Goal: Transaction & Acquisition: Obtain resource

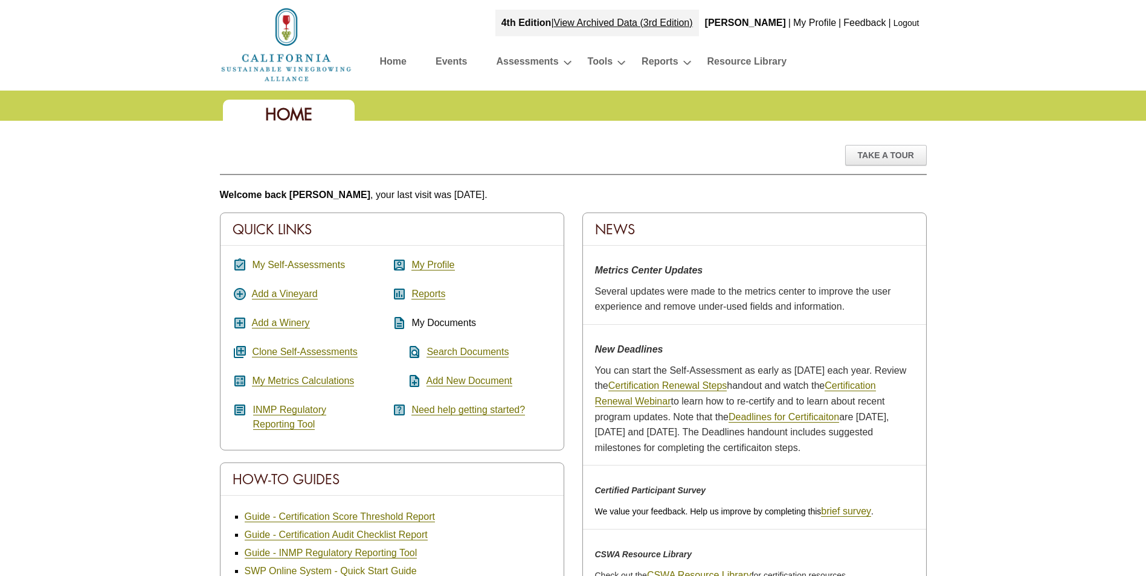
click at [304, 263] on link "My Self-Assessments" at bounding box center [298, 265] width 93 height 11
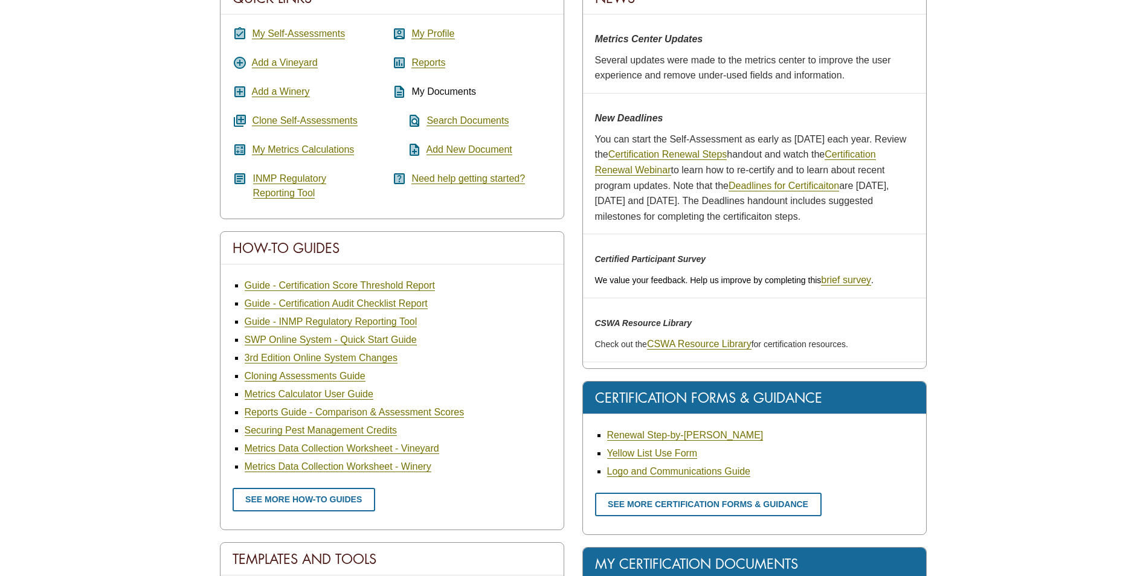
scroll to position [242, 0]
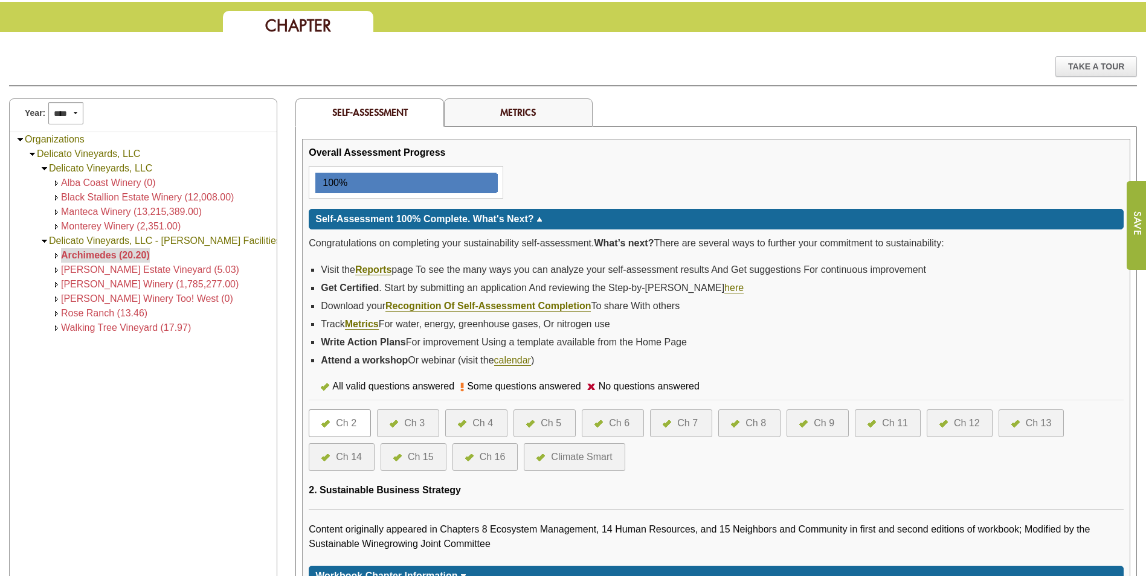
scroll to position [242, 0]
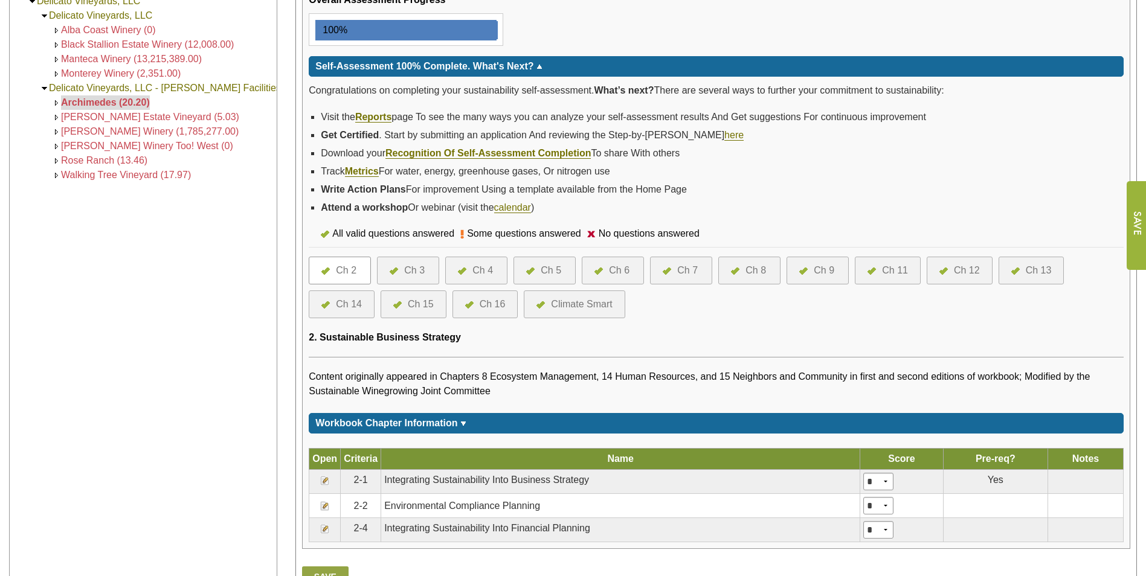
click at [619, 269] on div "Ch 6" at bounding box center [619, 270] width 21 height 14
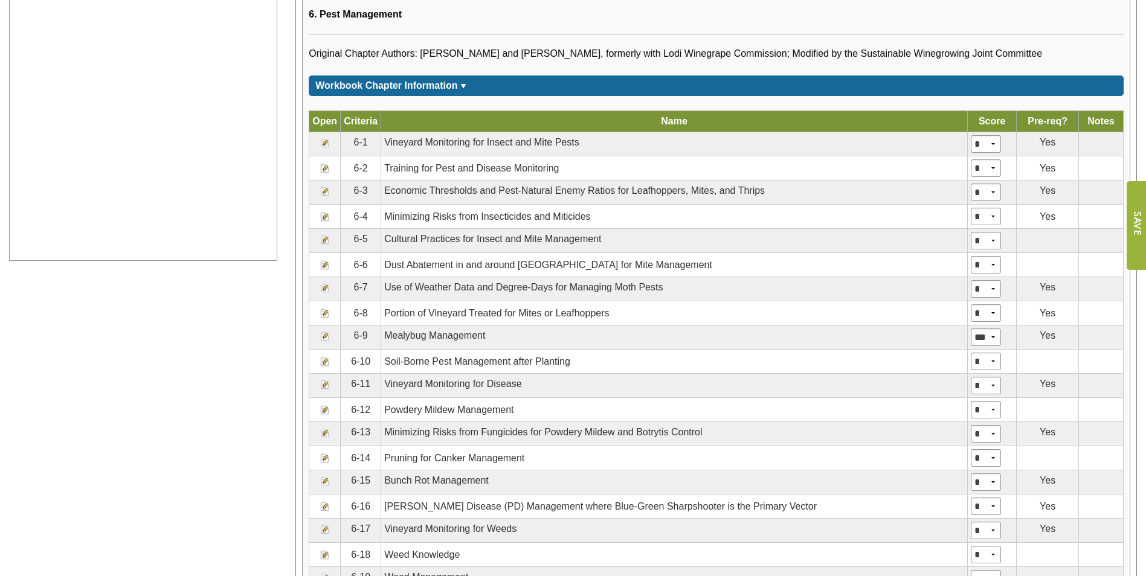
scroll to position [544, 0]
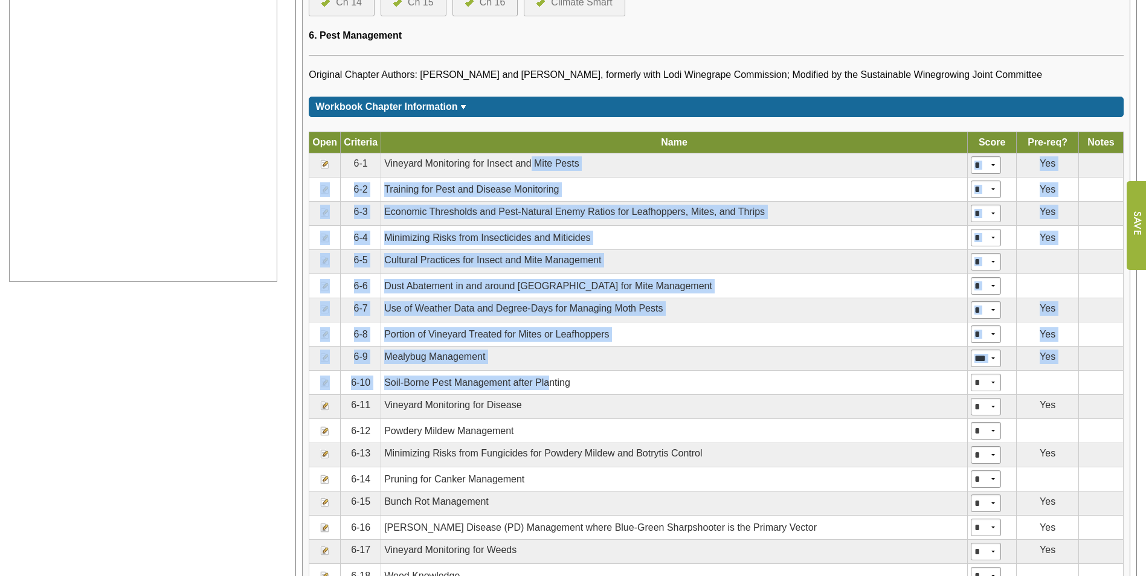
drag, startPoint x: 540, startPoint y: 282, endPoint x: 559, endPoint y: 392, distance: 111.5
click at [559, 392] on tbody "Open Criteria Name Name Score Pre-req? Notes 6-1 Vineyard Monitoring for Insect…" at bounding box center [716, 553] width 814 height 843
click at [916, 353] on td "Mealybug Management" at bounding box center [674, 359] width 587 height 24
click at [738, 326] on td "Portion of Vineyard Treated for Mites or Leafhoppers" at bounding box center [674, 335] width 587 height 24
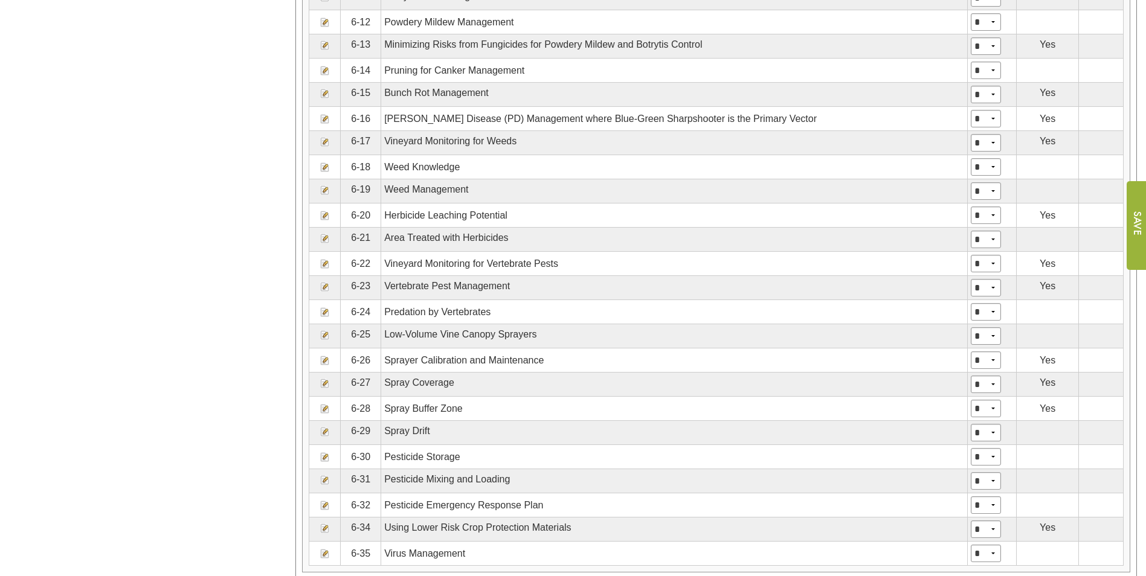
scroll to position [967, 0]
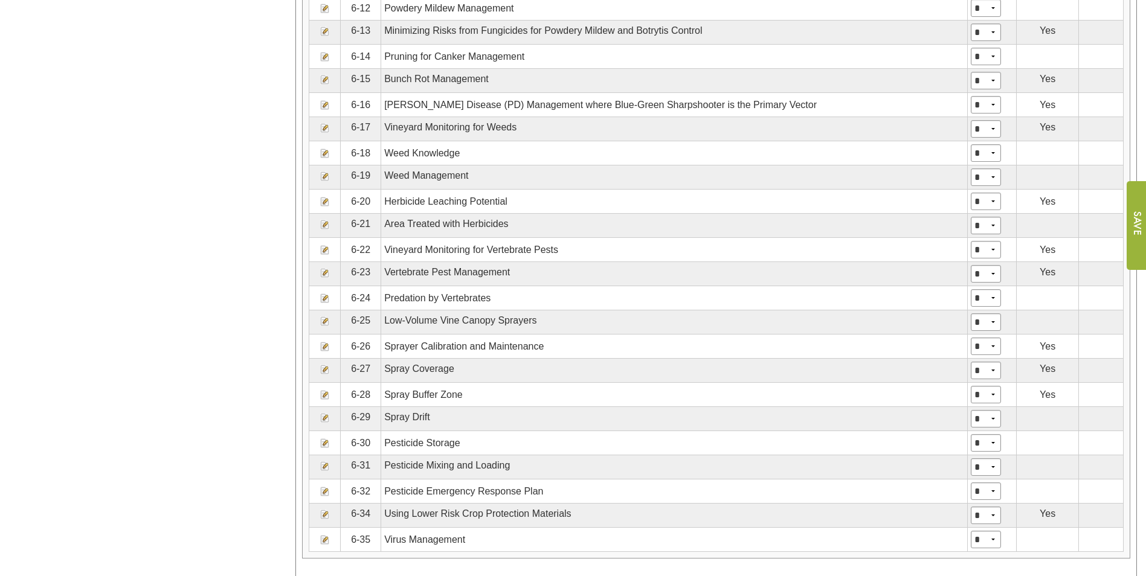
click at [321, 272] on img at bounding box center [325, 273] width 10 height 10
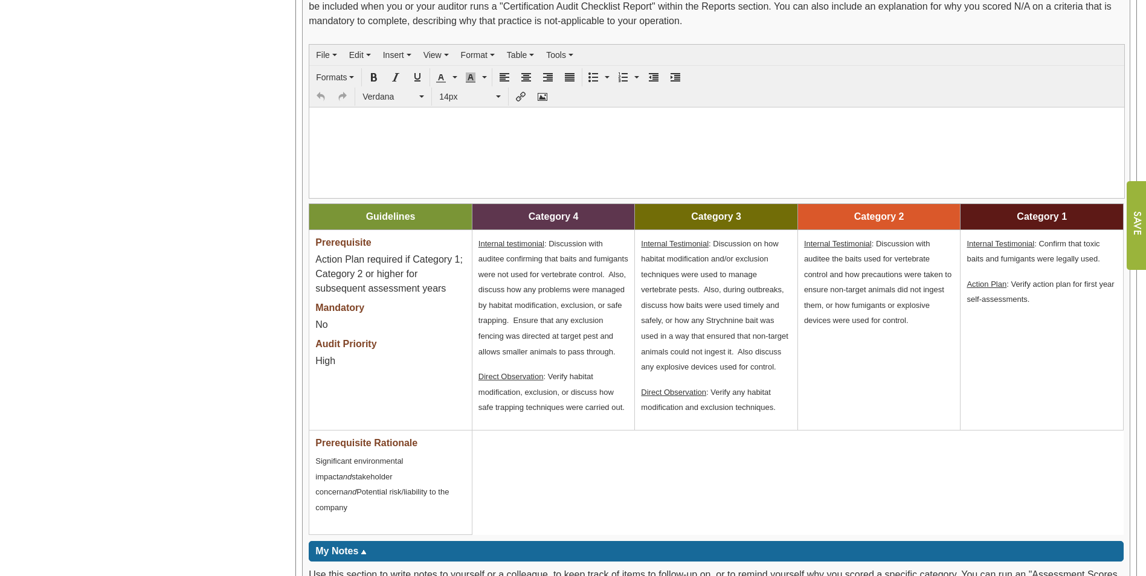
scroll to position [967, 0]
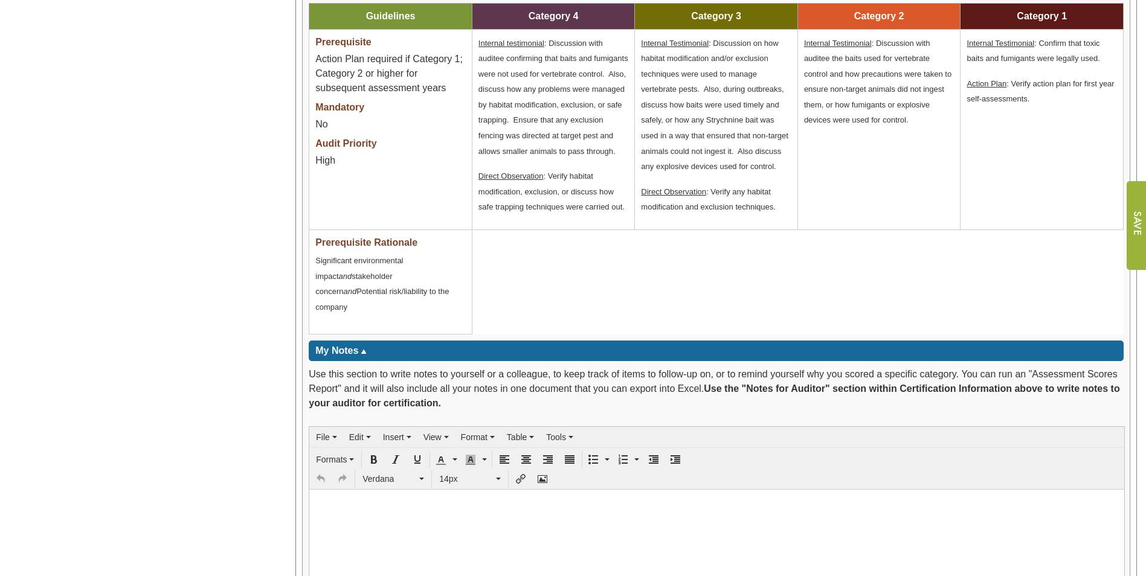
drag, startPoint x: 546, startPoint y: 324, endPoint x: 561, endPoint y: 407, distance: 84.2
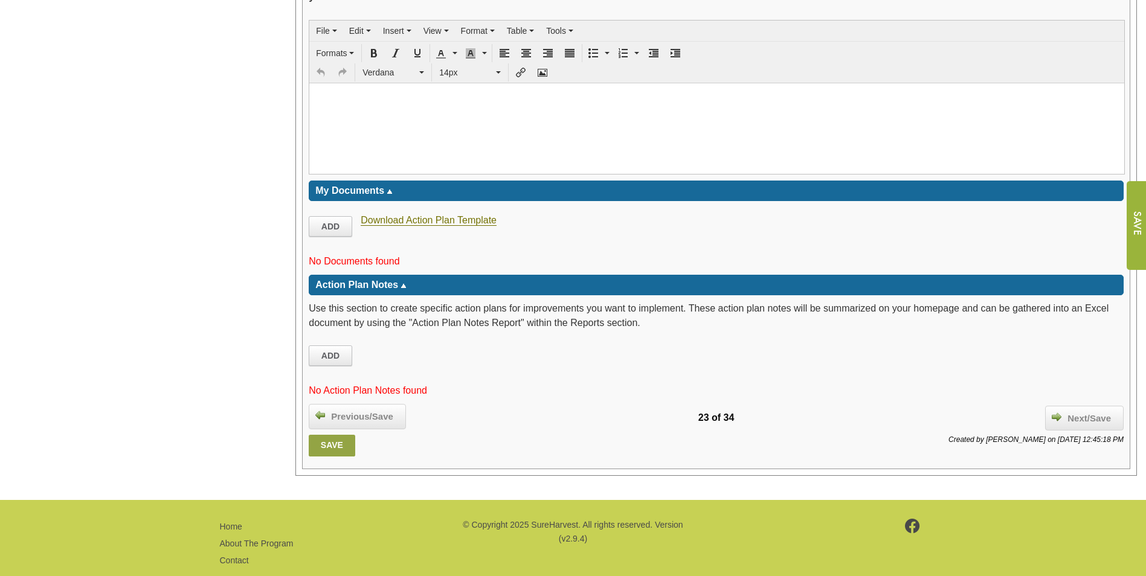
scroll to position [1566, 0]
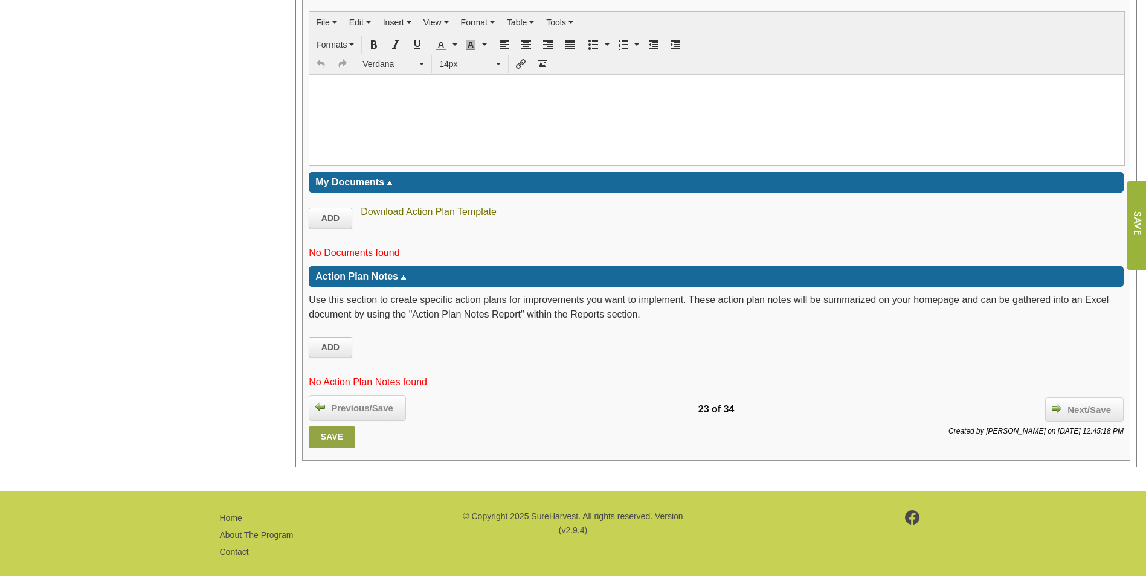
click at [382, 269] on div "Action Plan Notes ****" at bounding box center [716, 276] width 815 height 21
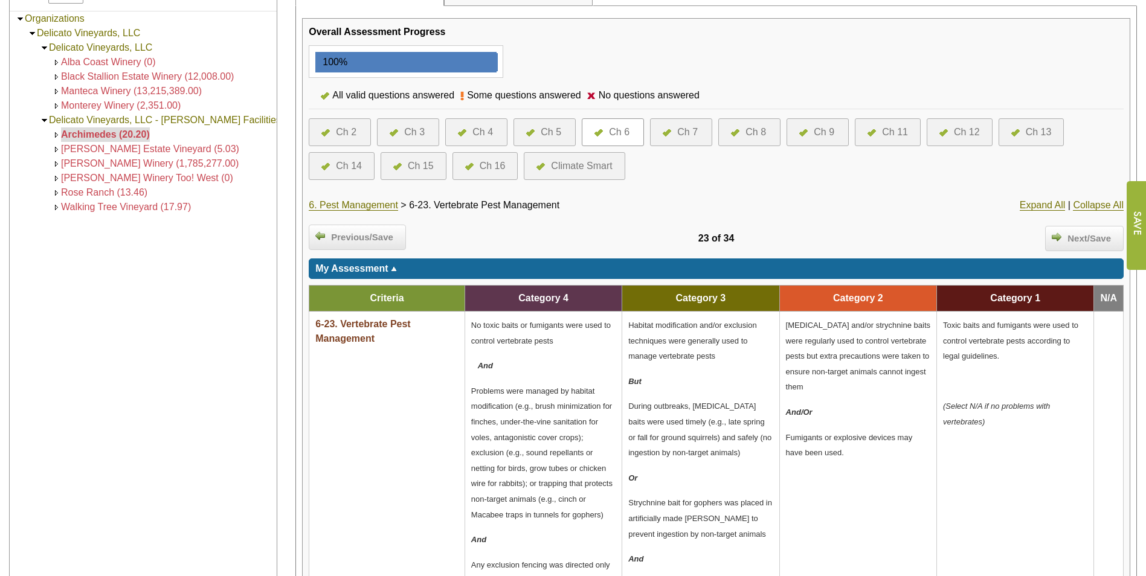
scroll to position [302, 0]
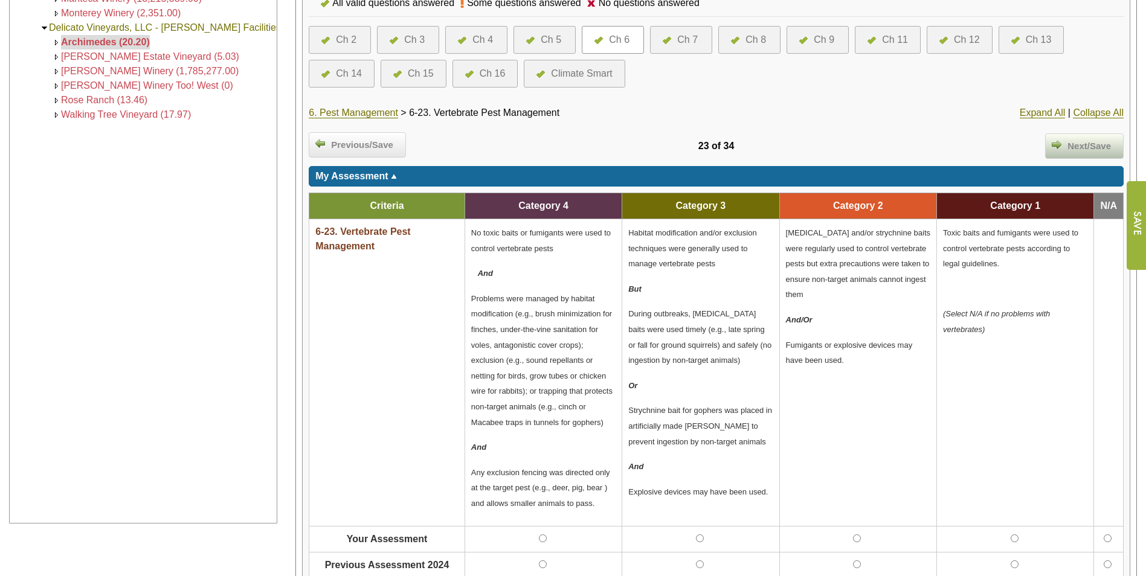
click at [1072, 148] on span "Next/Save" at bounding box center [1089, 147] width 56 height 14
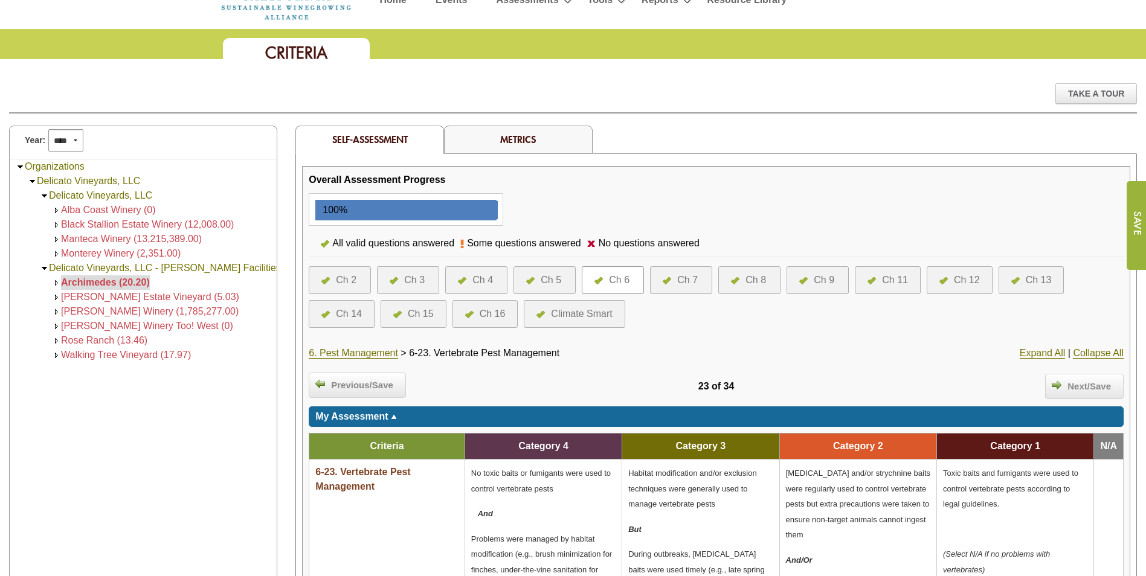
scroll to position [60, 0]
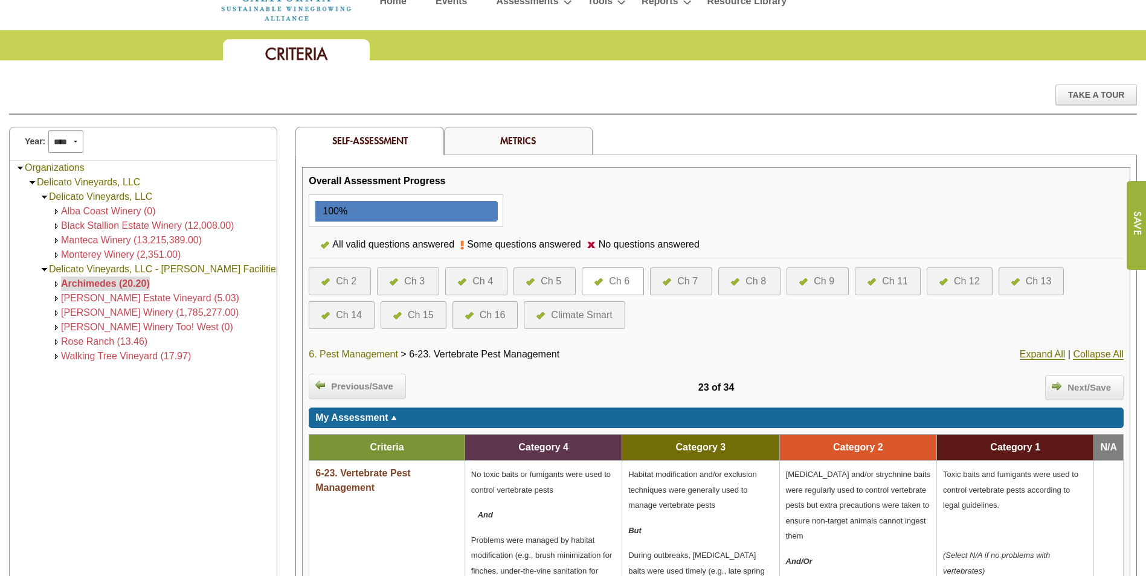
click at [355, 353] on link "6. Pest Management" at bounding box center [353, 354] width 89 height 11
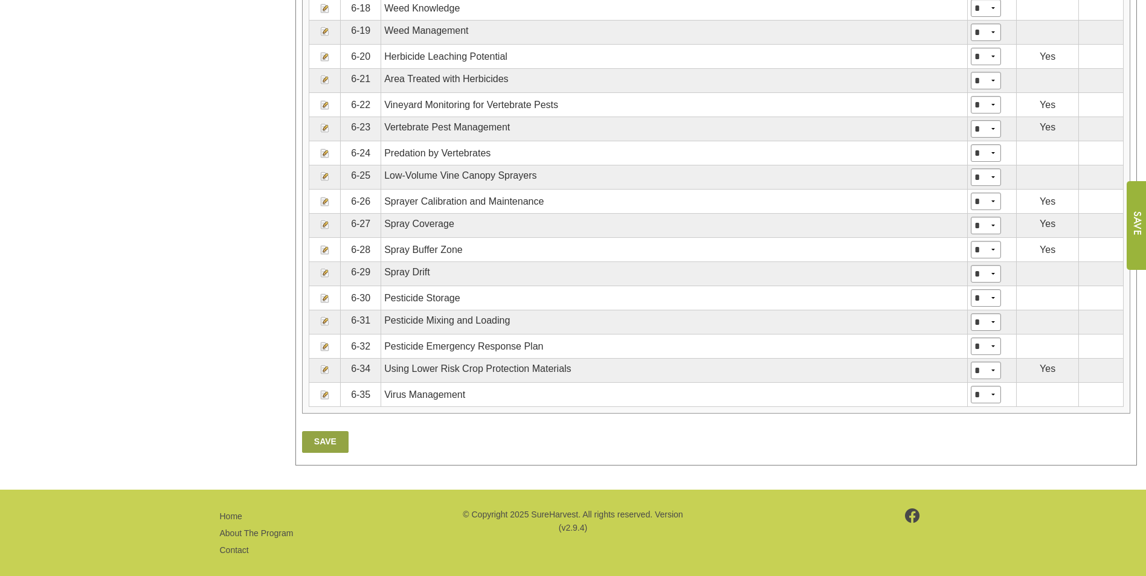
scroll to position [1125, 0]
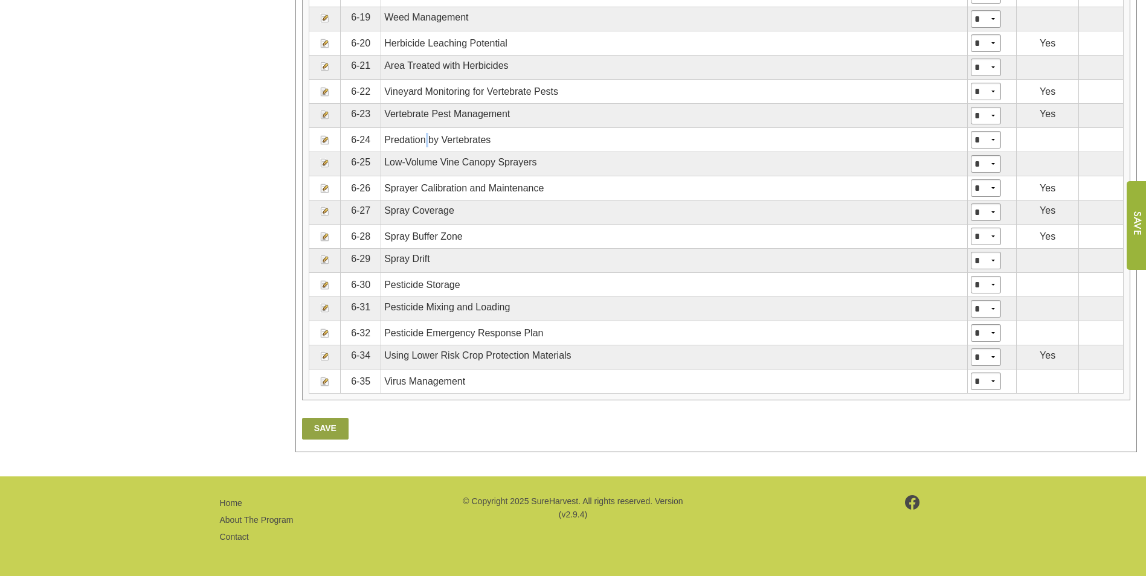
drag, startPoint x: 428, startPoint y: 127, endPoint x: 419, endPoint y: 134, distance: 10.9
click at [419, 134] on td "Predation by Vertebrates" at bounding box center [674, 140] width 587 height 24
drag, startPoint x: 419, startPoint y: 134, endPoint x: 327, endPoint y: 142, distance: 92.2
click at [327, 142] on img at bounding box center [325, 140] width 10 height 10
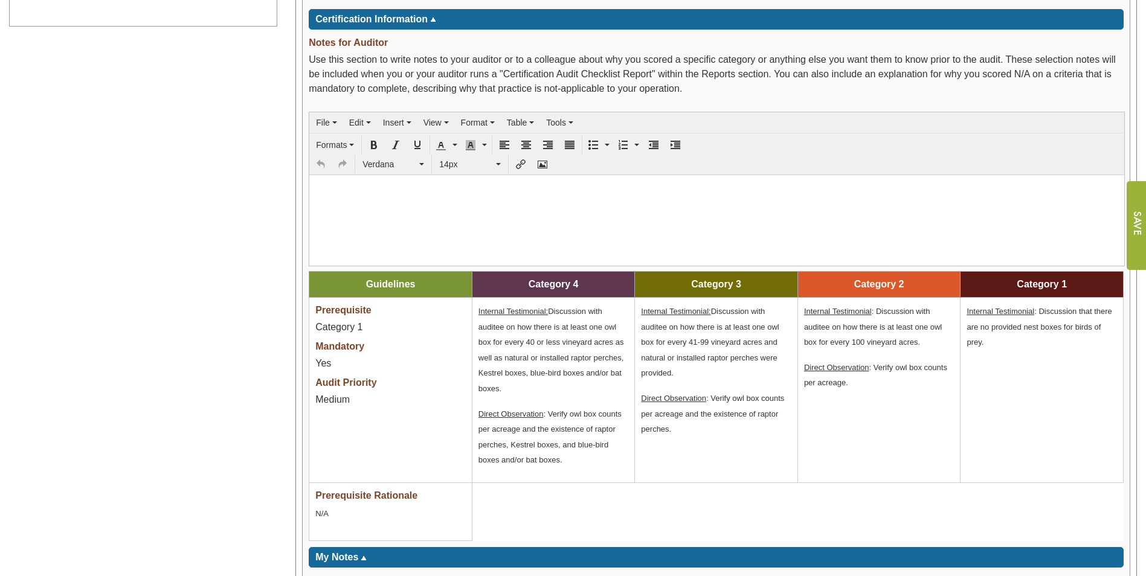
scroll to position [590, 0]
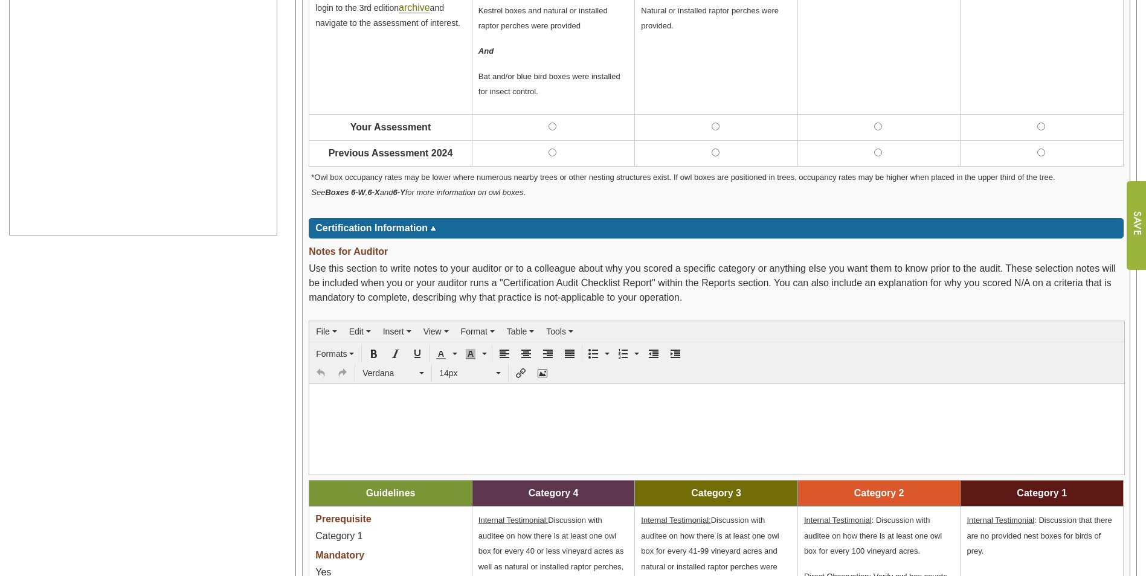
click at [411, 227] on span "Certification Information" at bounding box center [371, 228] width 112 height 10
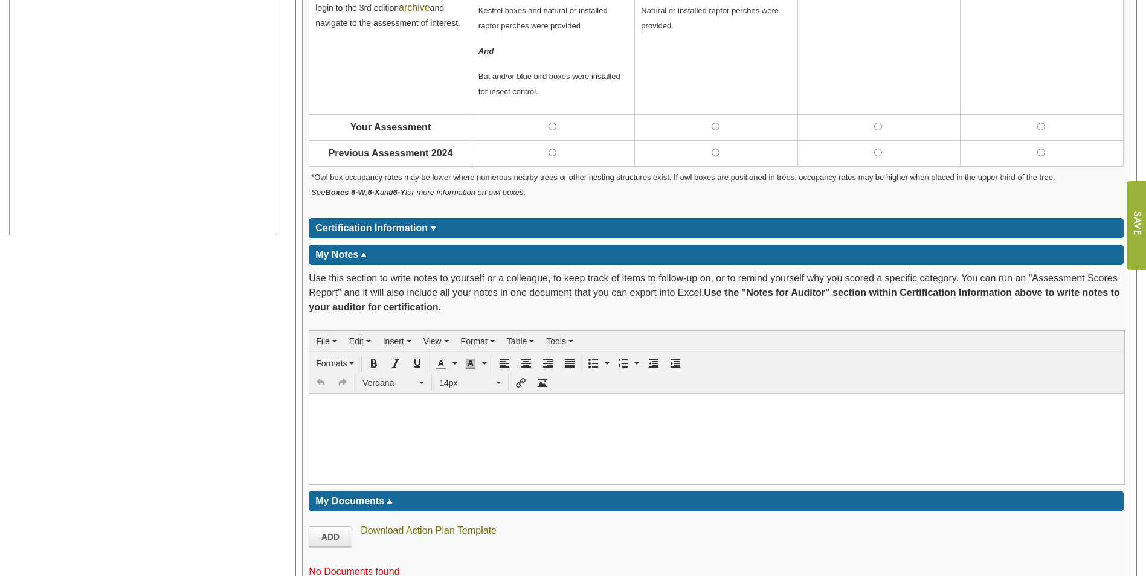
click at [414, 251] on div "My Notes ****" at bounding box center [716, 255] width 815 height 21
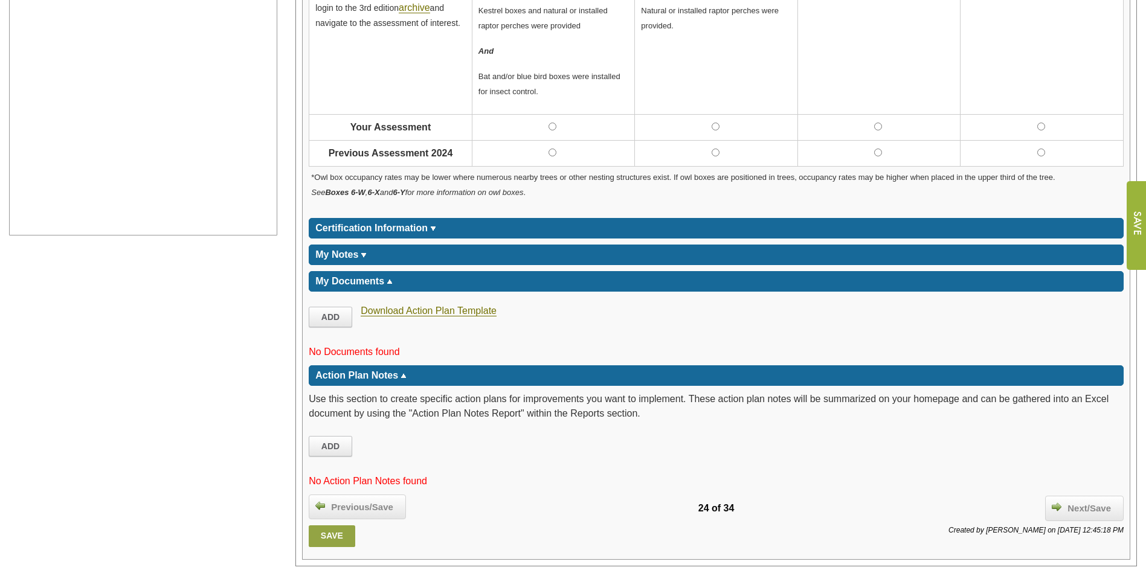
click at [403, 285] on div "My Documents ****" at bounding box center [716, 281] width 815 height 21
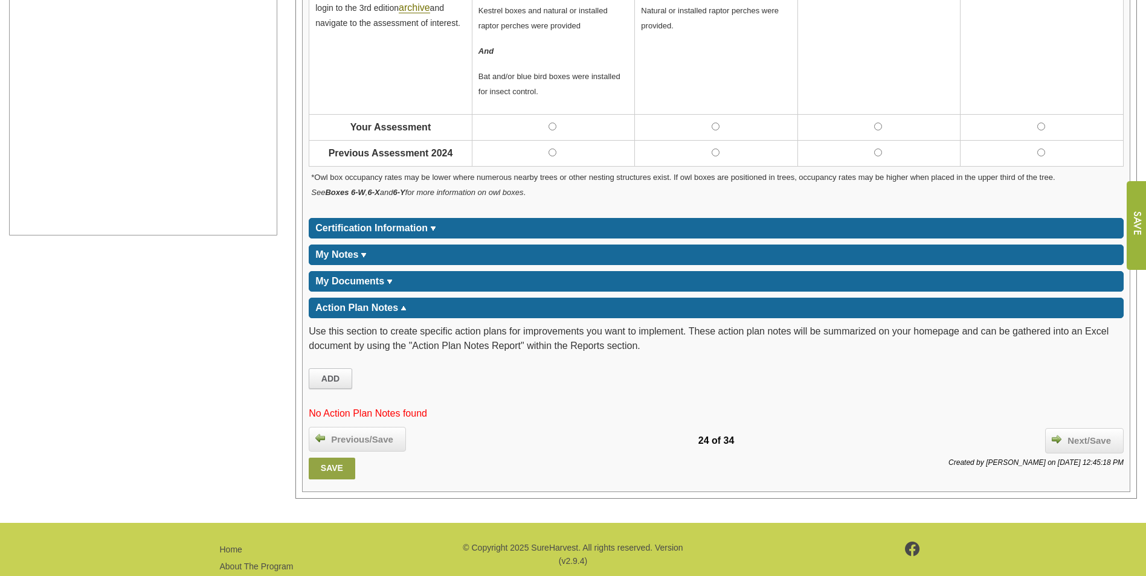
click at [414, 312] on div "Action Plan Notes ****" at bounding box center [716, 308] width 815 height 21
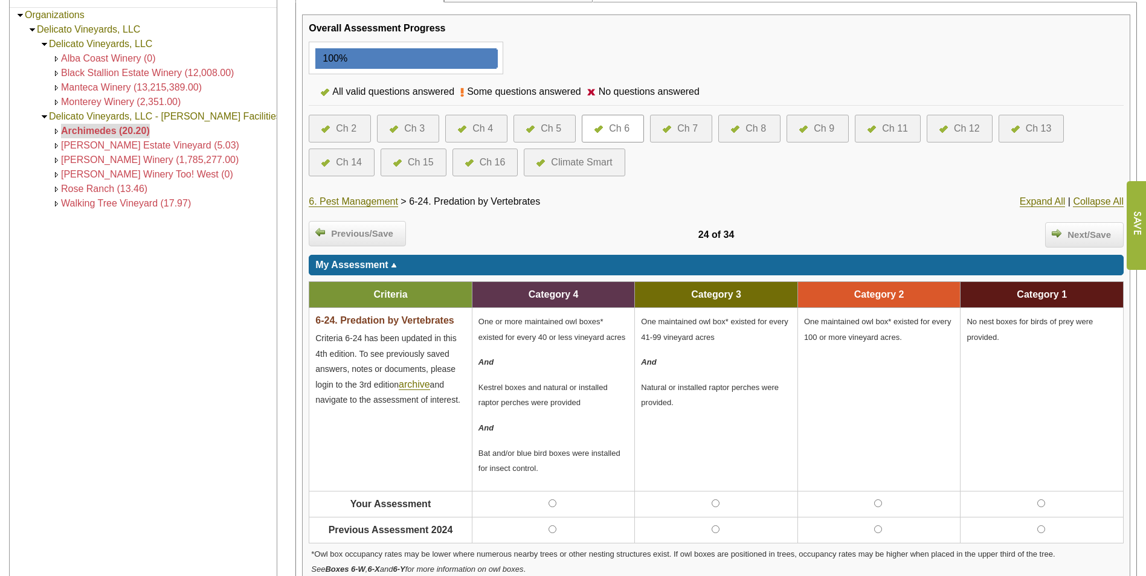
scroll to position [243, 0]
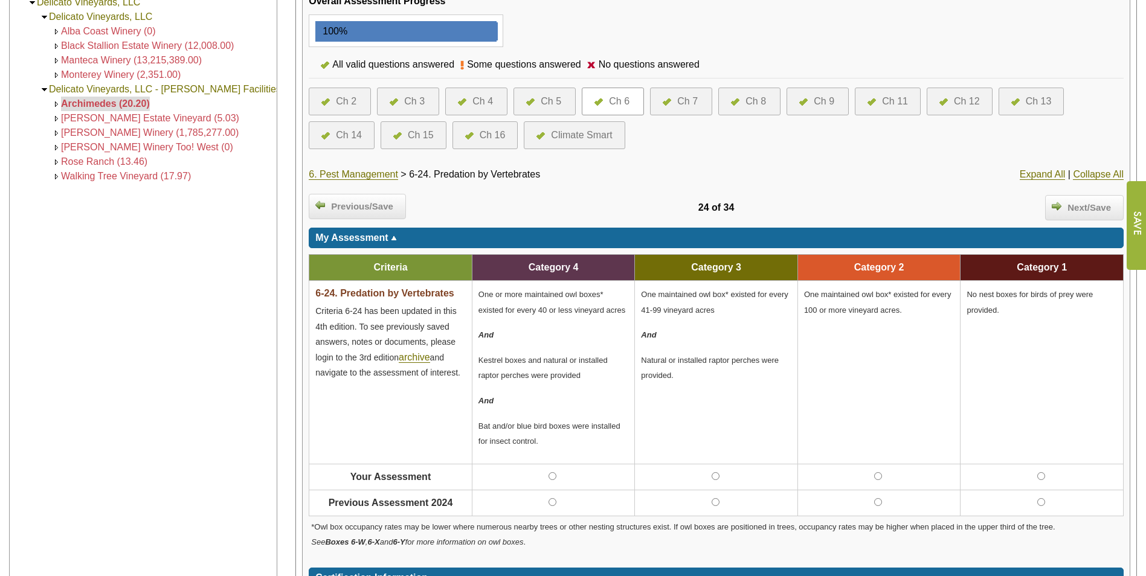
drag, startPoint x: 453, startPoint y: 387, endPoint x: 455, endPoint y: 425, distance: 38.7
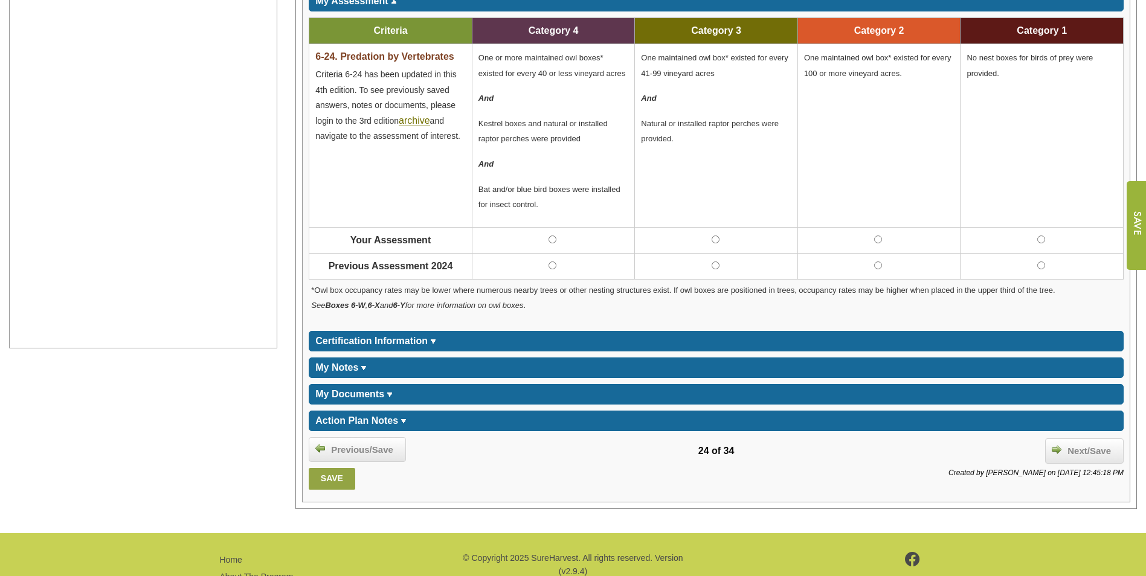
scroll to position [534, 0]
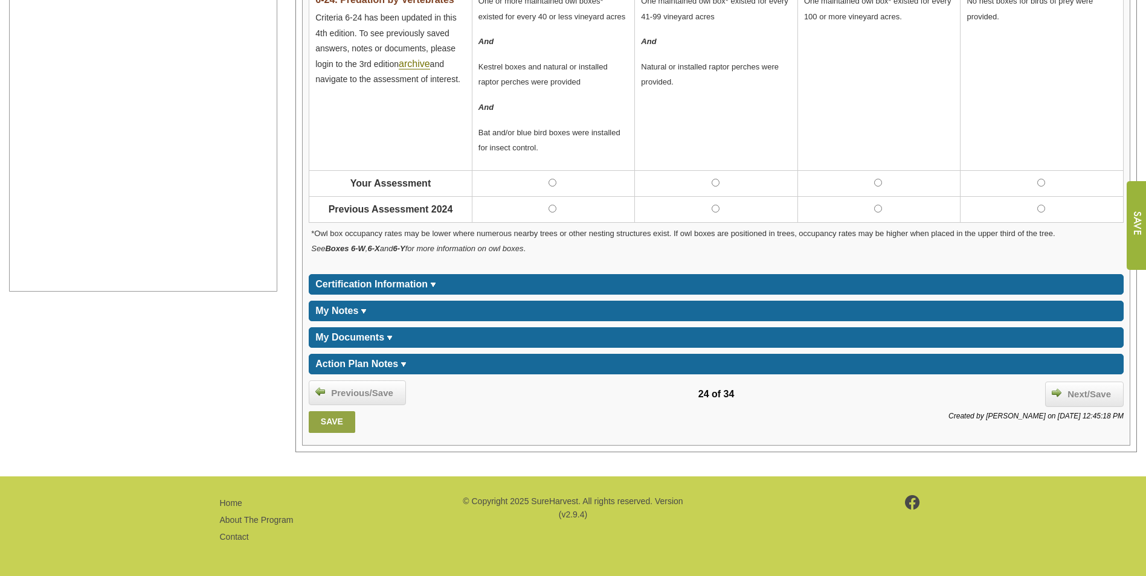
click at [365, 251] on strong "Boxes 6-W" at bounding box center [345, 248] width 40 height 9
click at [352, 246] on strong "Boxes 6-W" at bounding box center [345, 248] width 40 height 9
click at [424, 238] on p "*Owl box occupancy rates may be lower where numerous nearby trees or other nest…" at bounding box center [716, 240] width 810 height 31
drag, startPoint x: 424, startPoint y: 238, endPoint x: 551, endPoint y: 242, distance: 126.9
click at [551, 242] on p "*Owl box occupancy rates may be lower where numerous nearby trees or other nest…" at bounding box center [716, 240] width 810 height 31
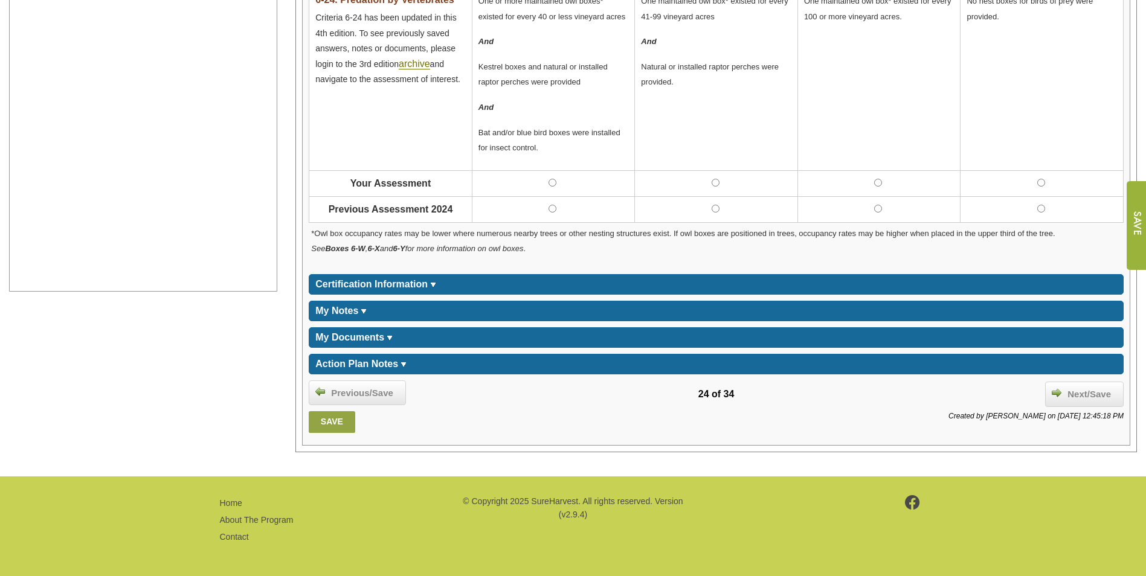
click at [784, 271] on div "Certification Information ***** Notes for Auditor File Edit Insert View Format …" at bounding box center [716, 281] width 815 height 27
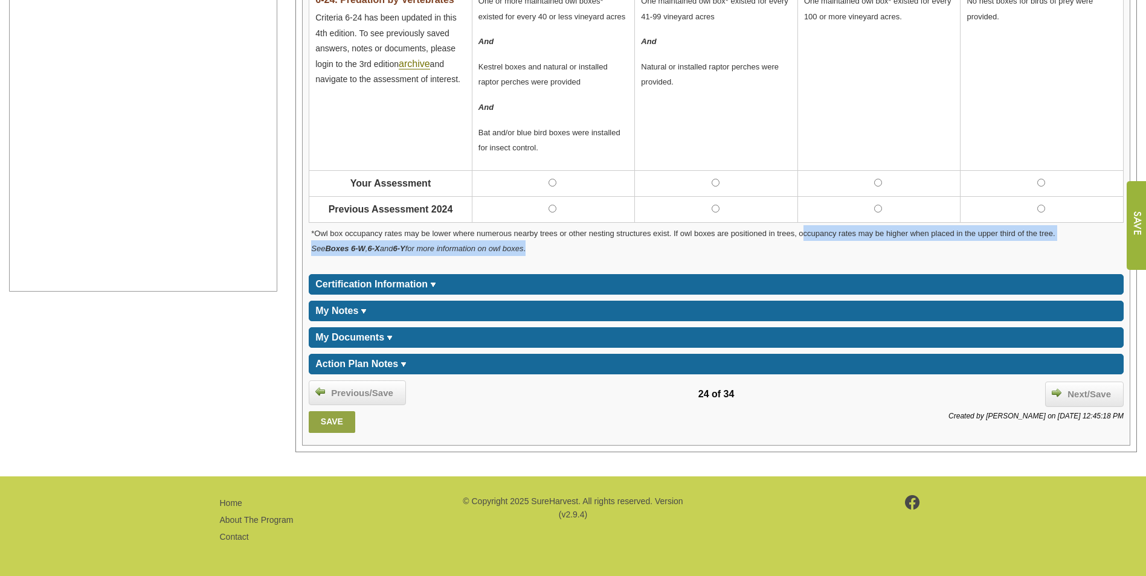
drag, startPoint x: 805, startPoint y: 234, endPoint x: 806, endPoint y: 251, distance: 17.6
click at [806, 251] on p "*Owl box occupancy rates may be lower where numerous nearby trees or other nest…" at bounding box center [716, 240] width 810 height 31
drag, startPoint x: 806, startPoint y: 251, endPoint x: 745, endPoint y: 248, distance: 61.1
click at [748, 249] on p "*Owl box occupancy rates may be lower where numerous nearby trees or other nest…" at bounding box center [716, 240] width 810 height 31
click at [622, 262] on div "*Owl box occupancy rates may be lower where numerous nearby trees or other nest…" at bounding box center [716, 245] width 815 height 45
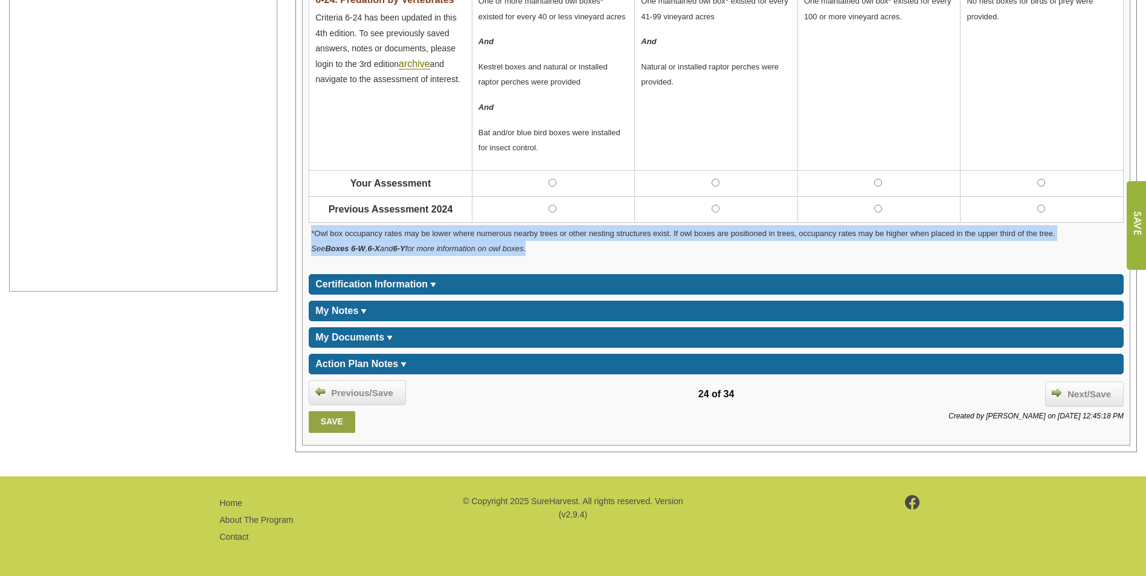
drag, startPoint x: 575, startPoint y: 263, endPoint x: 509, endPoint y: 199, distance: 91.4
click at [509, 199] on div "Criteria Category 4 Category 3 Category 2 Category 1 6-24. Predation by Vertebr…" at bounding box center [716, 112] width 815 height 314
drag, startPoint x: 509, startPoint y: 199, endPoint x: 481, endPoint y: 260, distance: 67.3
click at [481, 260] on div "*Owl box occupancy rates may be lower where numerous nearby trees or other nest…" at bounding box center [716, 245] width 815 height 45
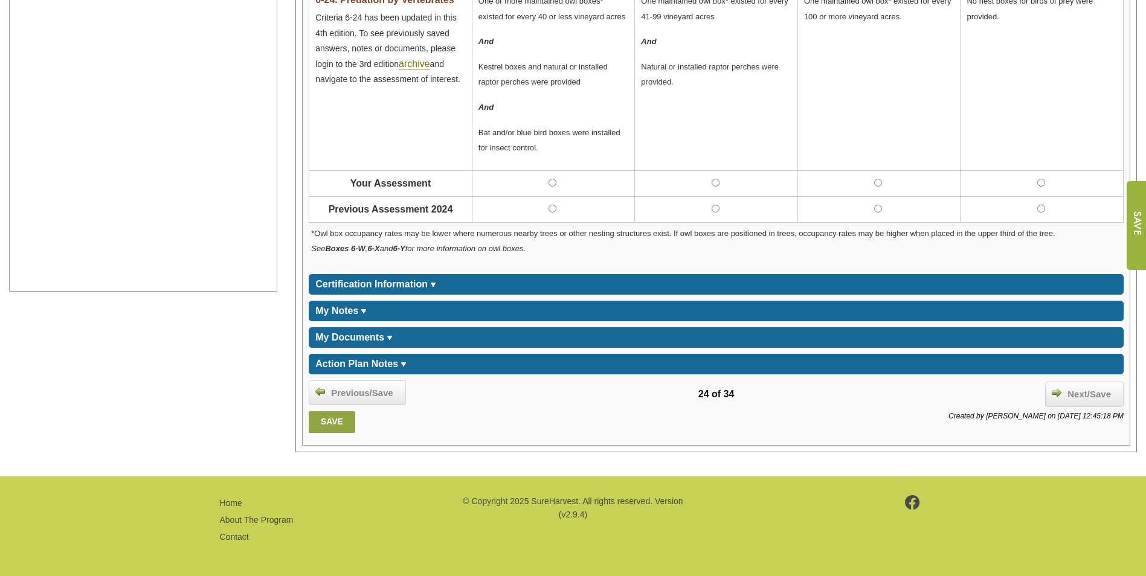
click at [363, 256] on p "*Owl box occupancy rates may be lower where numerous nearby trees or other nest…" at bounding box center [716, 240] width 810 height 31
click at [384, 251] on em "See Boxes 6-W , 6-X and 6-Y for more information on owl boxes" at bounding box center [417, 248] width 212 height 9
click at [432, 253] on em "See Boxes 6-W , 6-X and 6-Y for more information on owl boxes" at bounding box center [417, 248] width 212 height 9
click at [340, 343] on td "My Documents" at bounding box center [349, 337] width 69 height 14
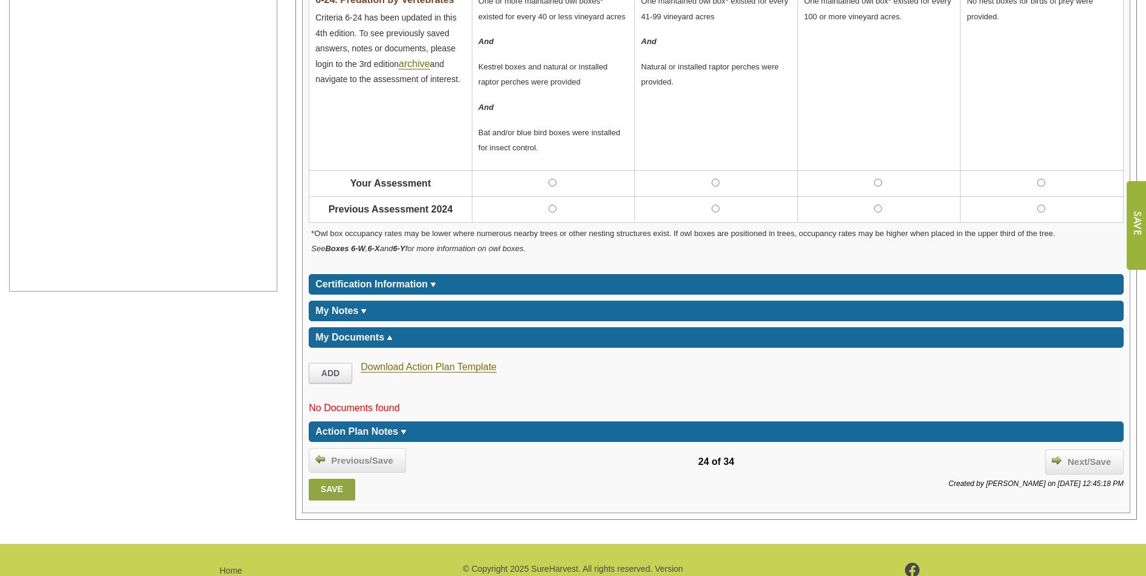
click at [381, 427] on span "Action Plan Notes" at bounding box center [356, 432] width 83 height 10
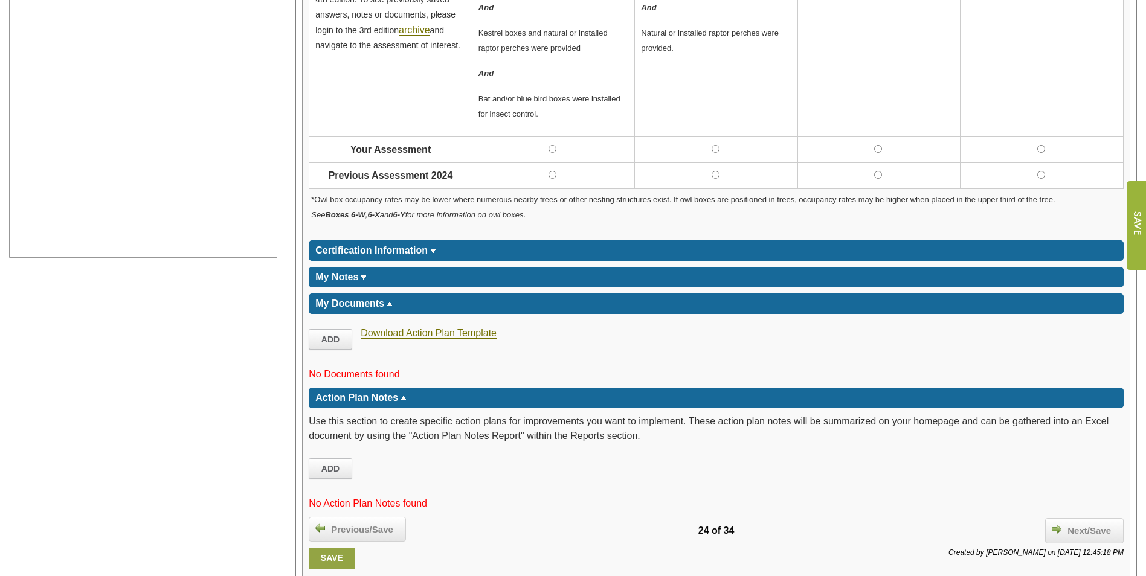
scroll to position [584, 0]
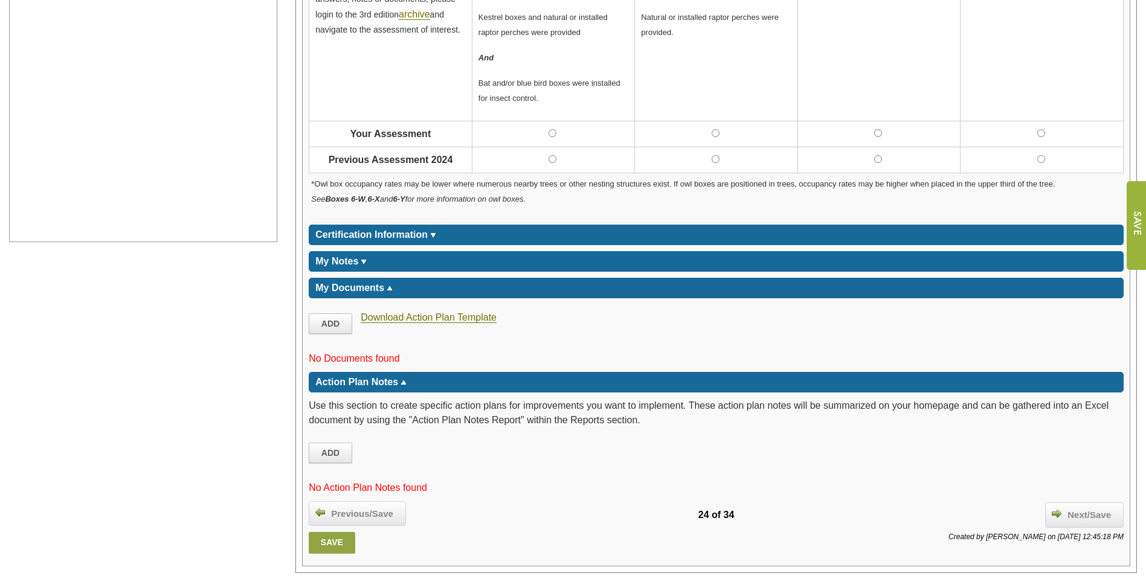
click at [382, 265] on div "My Notes *****" at bounding box center [716, 261] width 815 height 21
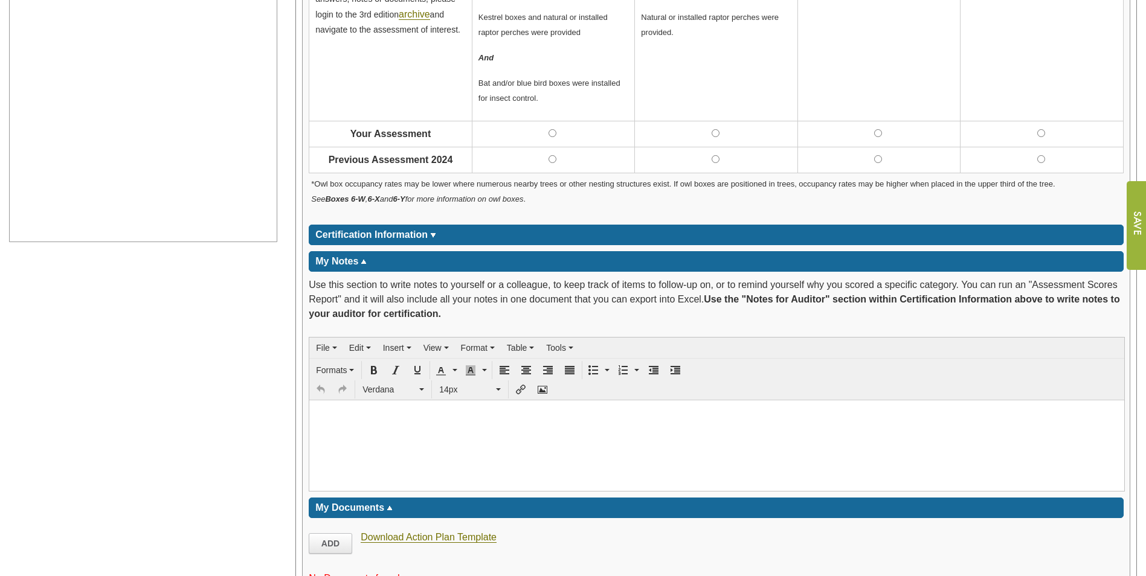
click at [368, 239] on span "Certification Information" at bounding box center [371, 235] width 112 height 10
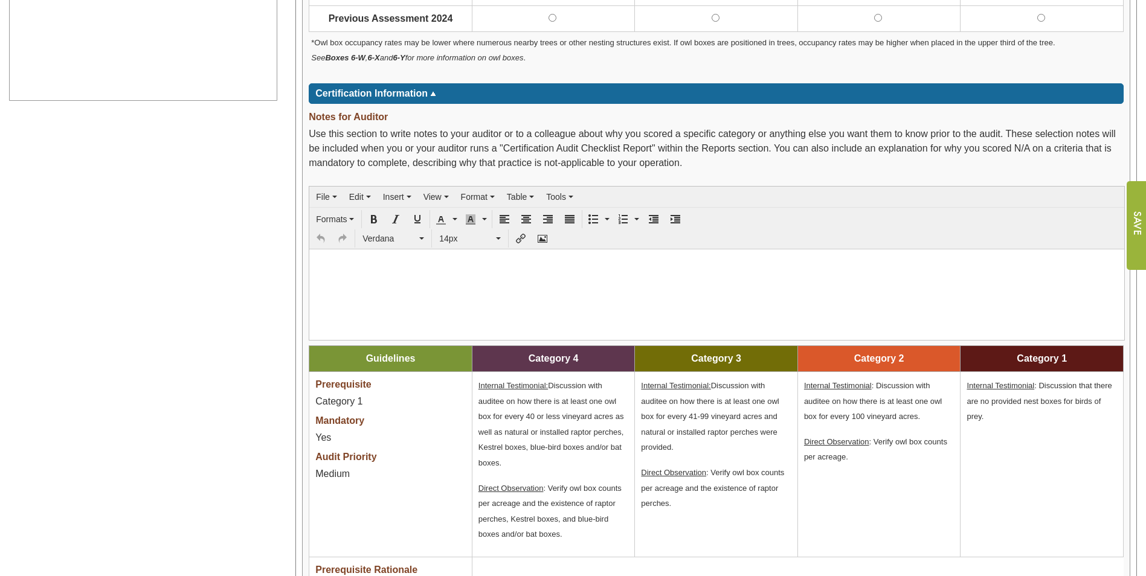
scroll to position [946, 0]
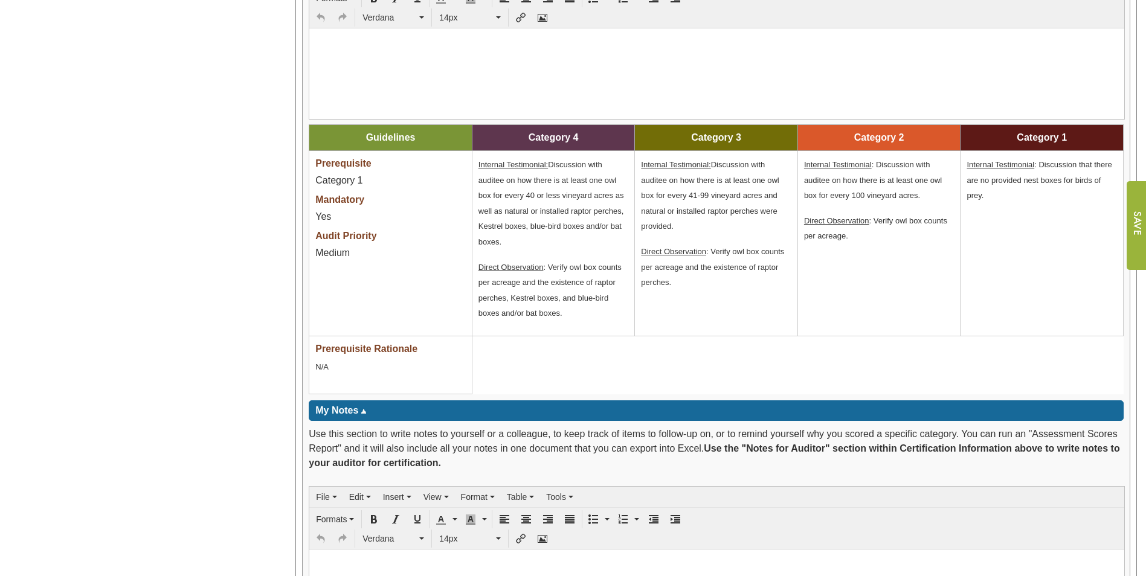
click at [561, 167] on span "Internal Testimonial: Discussion with auditee on how there is at least one owl …" at bounding box center [551, 203] width 146 height 86
drag, startPoint x: 368, startPoint y: 355, endPoint x: 340, endPoint y: 437, distance: 86.7
click at [367, 355] on div "Prerequisite Rationale" at bounding box center [390, 350] width 150 height 17
click at [338, 463] on b "Use the "Notes for Auditor" section within Certification Information above to w…" at bounding box center [714, 455] width 811 height 25
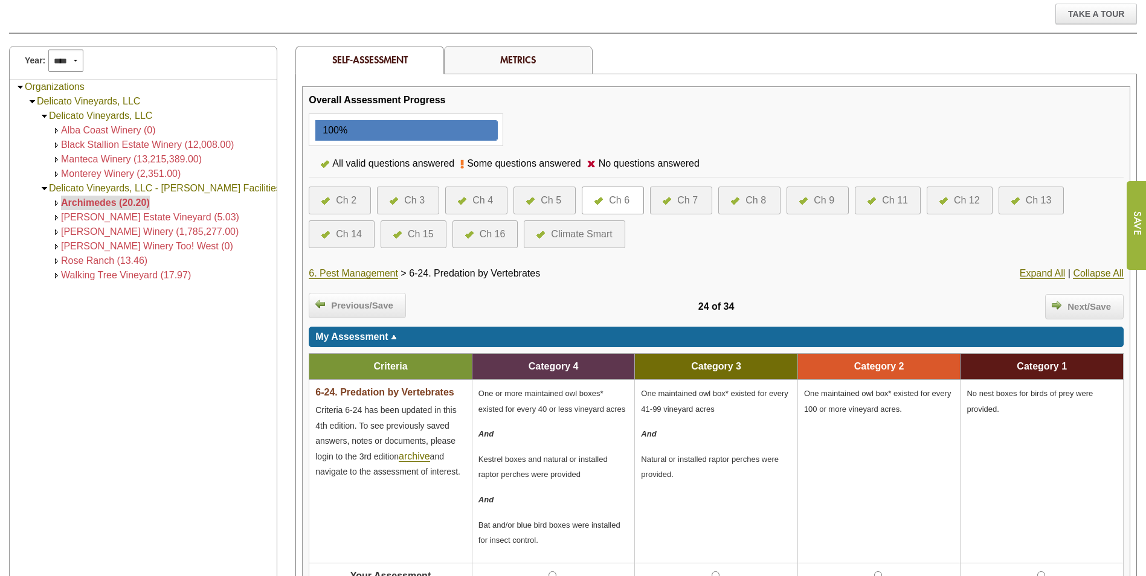
scroll to position [423, 0]
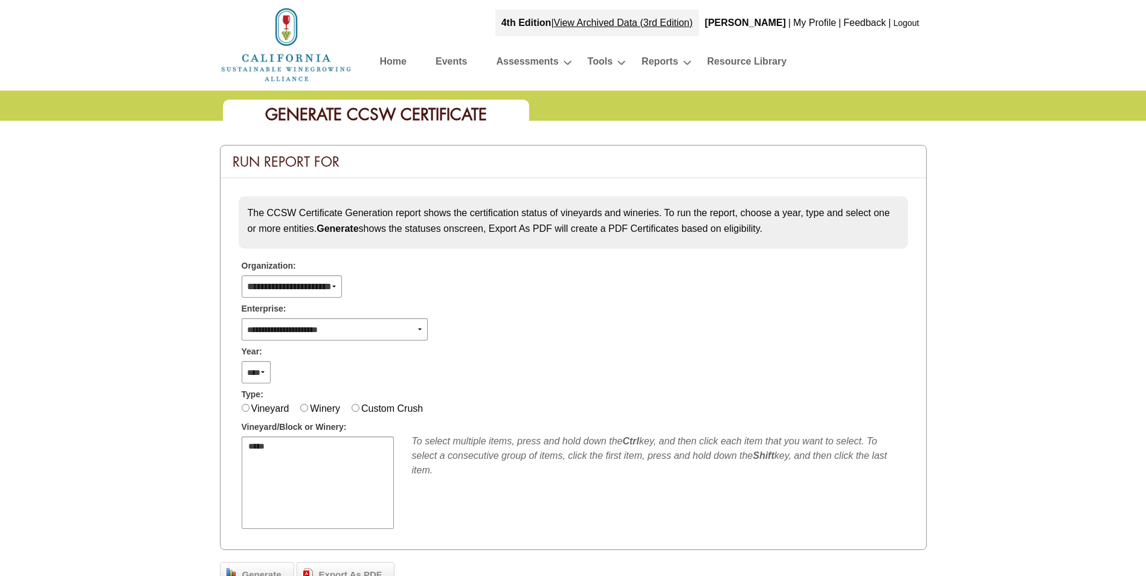
select select
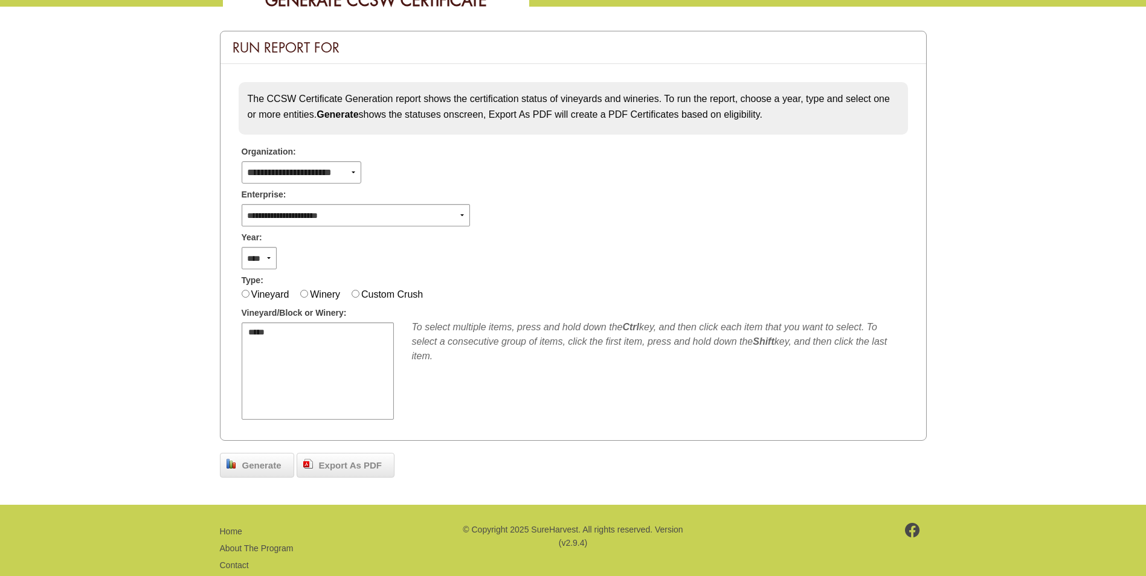
scroll to position [142, 0]
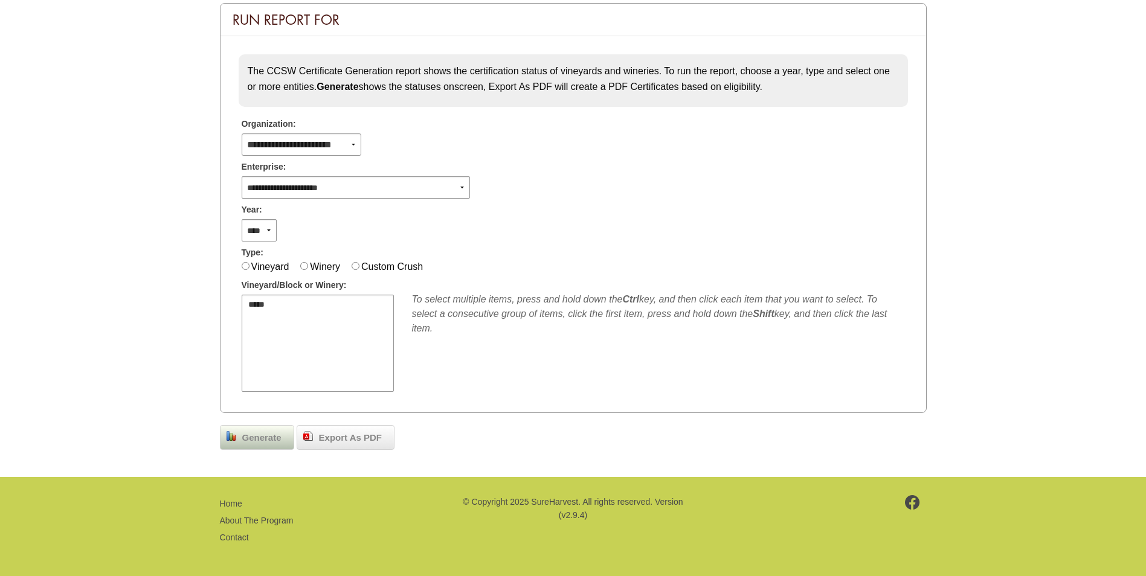
click at [271, 445] on span "Generate" at bounding box center [261, 438] width 51 height 14
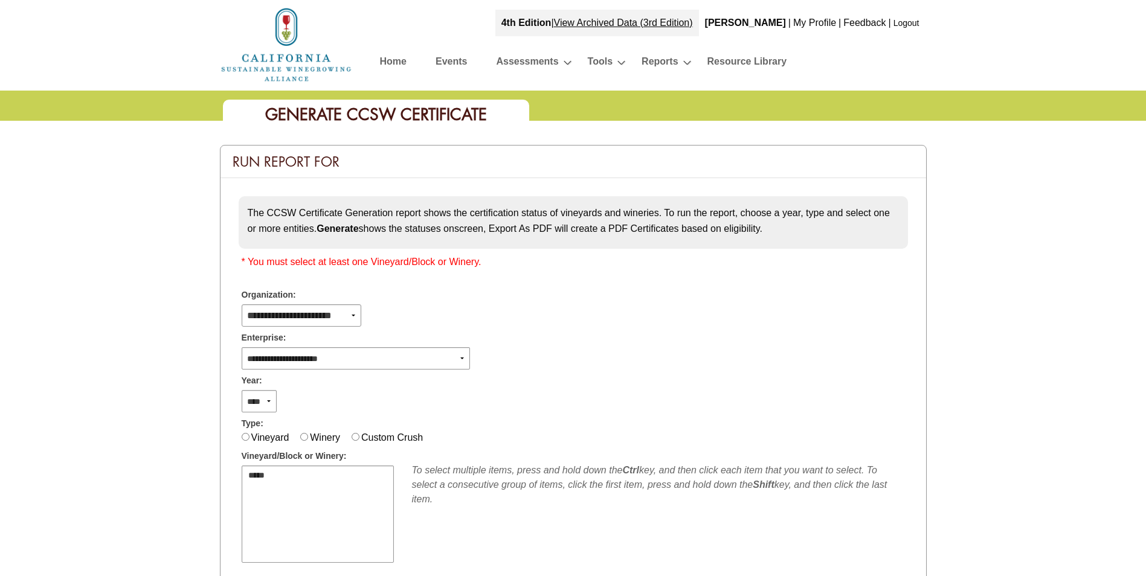
scroll to position [142, 0]
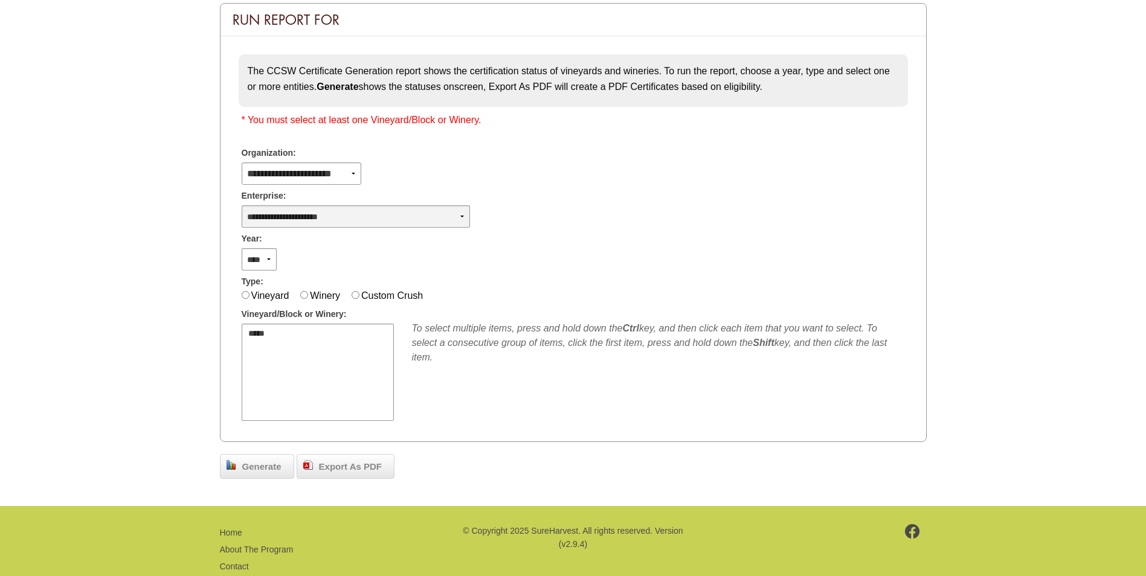
click at [301, 219] on select "**********" at bounding box center [356, 216] width 228 height 22
click at [301, 217] on select "**********" at bounding box center [356, 216] width 228 height 22
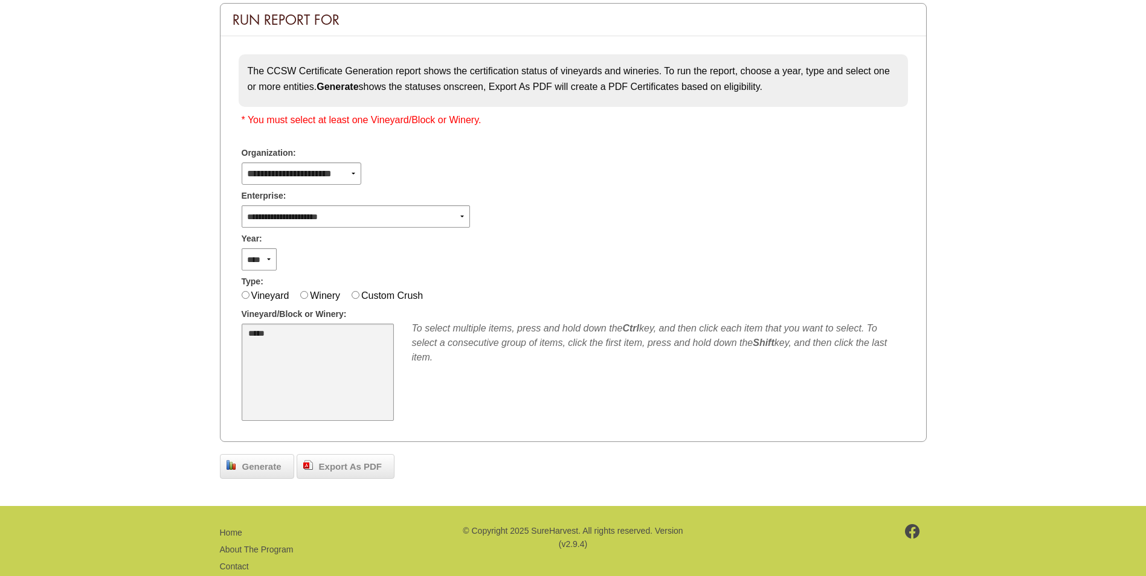
click at [249, 341] on select "*****" at bounding box center [318, 372] width 152 height 97
click at [262, 326] on select "*****" at bounding box center [318, 372] width 152 height 97
select select "**"
click at [256, 333] on option "*****" at bounding box center [310, 334] width 127 height 11
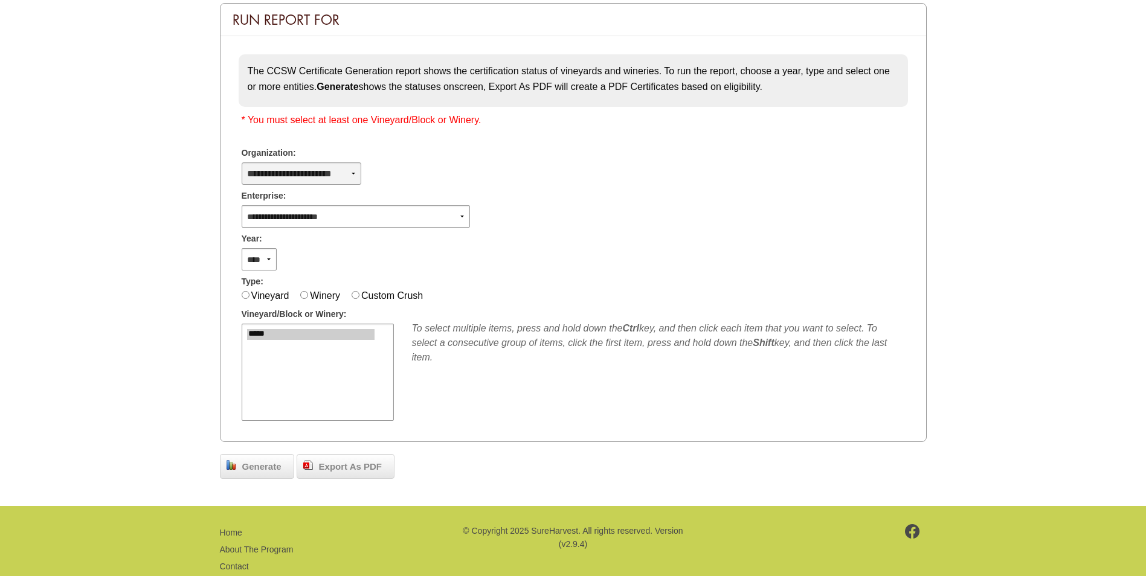
click at [282, 166] on select "**********" at bounding box center [302, 174] width 120 height 22
click at [306, 213] on select "**********" at bounding box center [356, 216] width 228 height 22
select select "****"
click at [242, 205] on select "**********" at bounding box center [356, 216] width 228 height 22
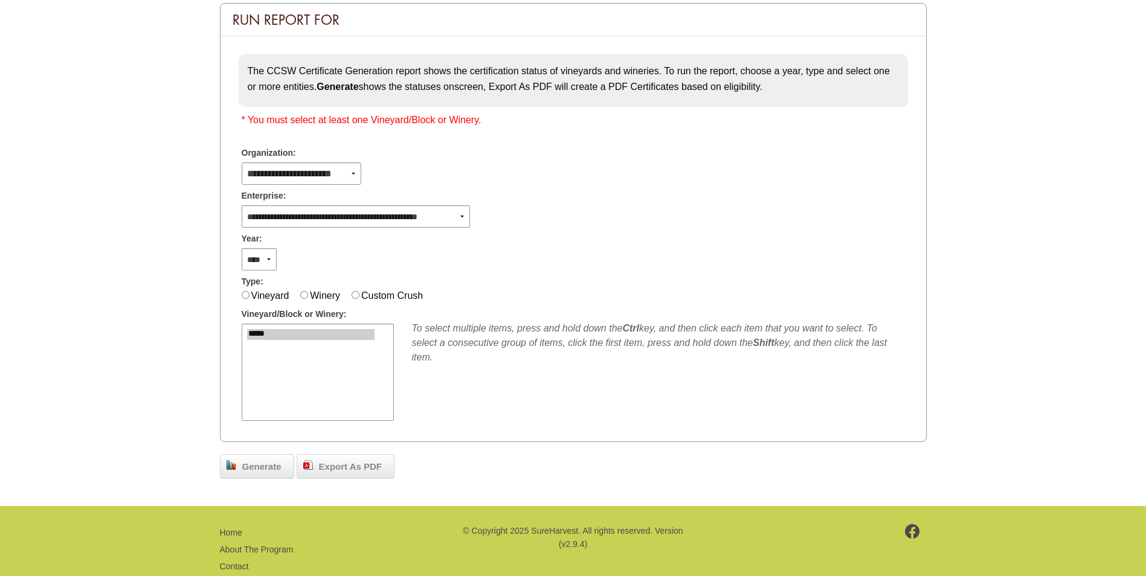
click at [566, 323] on div "To select multiple items, press and hold down the Ctrl key, and then click each…" at bounding box center [658, 342] width 493 height 43
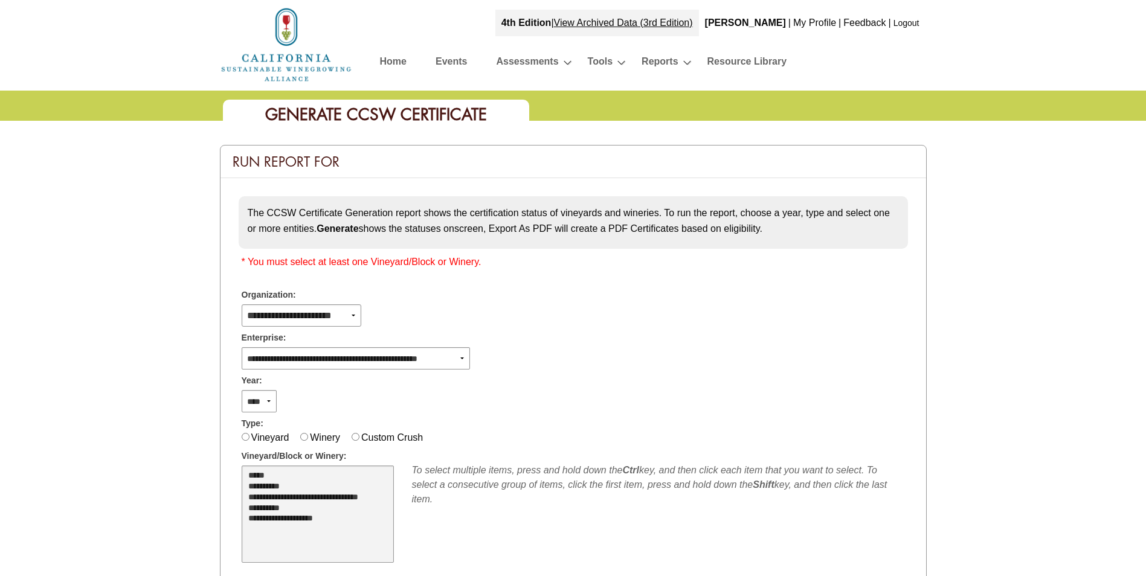
scroll to position [142, 0]
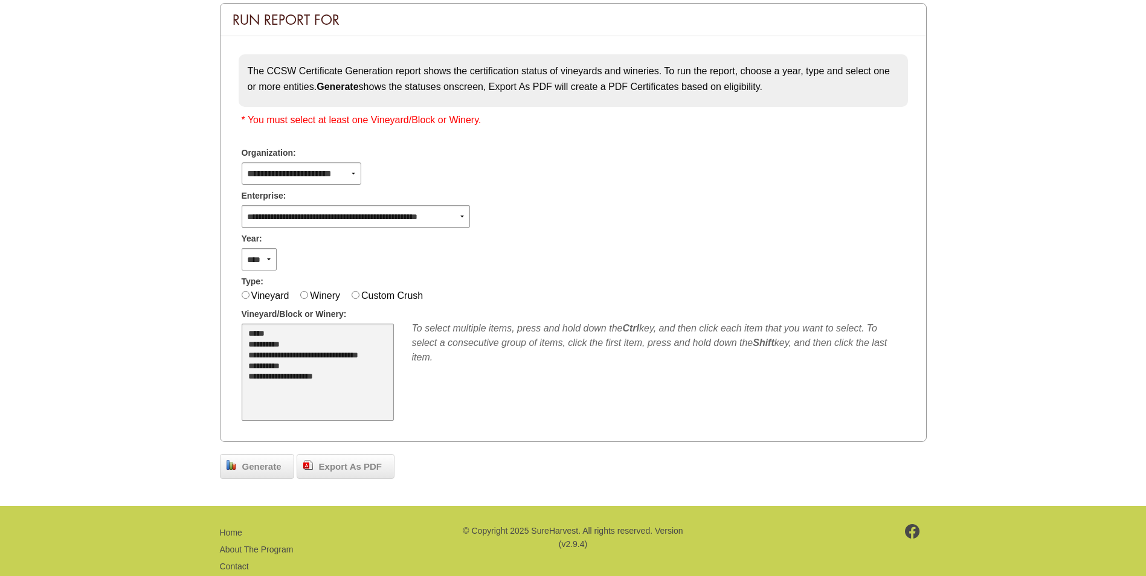
select select "****"
click at [263, 347] on option "**********" at bounding box center [310, 345] width 127 height 11
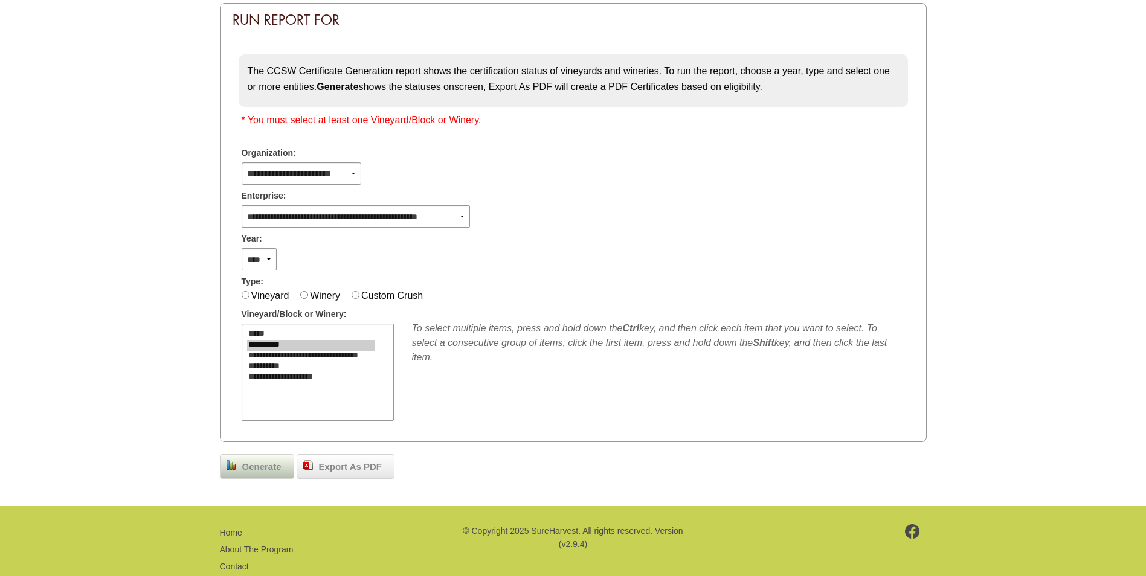
click at [246, 469] on span "Generate" at bounding box center [261, 467] width 51 height 14
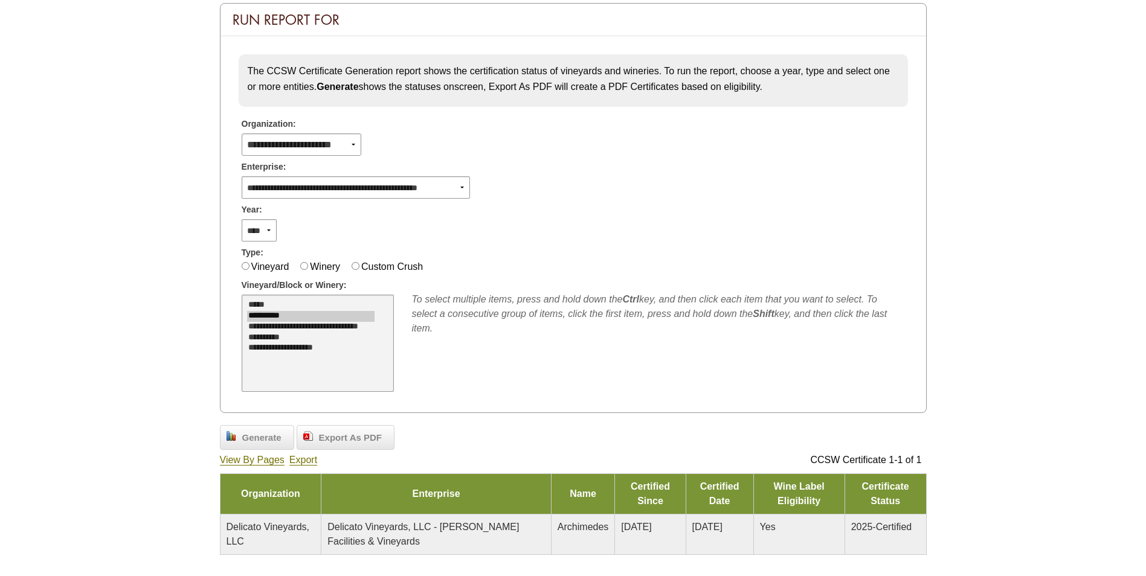
scroll to position [244, 0]
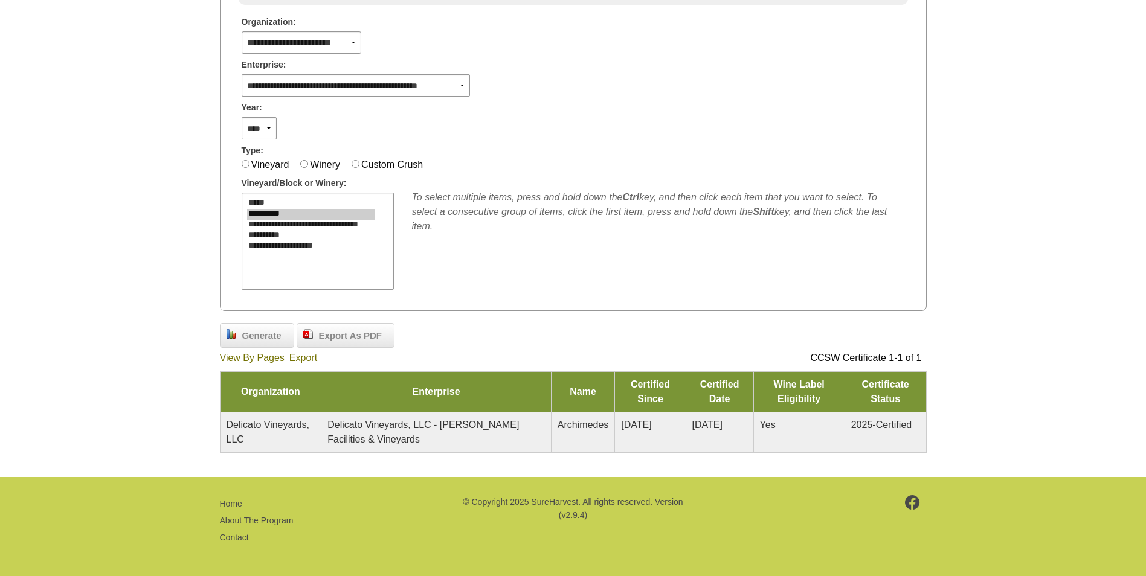
drag, startPoint x: 880, startPoint y: 431, endPoint x: 867, endPoint y: 431, distance: 12.7
click at [878, 431] on td "2025-Certified" at bounding box center [886, 432] width 82 height 40
drag, startPoint x: 552, startPoint y: 424, endPoint x: 546, endPoint y: 426, distance: 7.1
click at [558, 426] on span "Archimedes" at bounding box center [583, 425] width 51 height 10
click at [353, 442] on span "Delicato Vineyards, LLC - [PERSON_NAME] Facilities & Vineyards" at bounding box center [423, 432] width 192 height 25
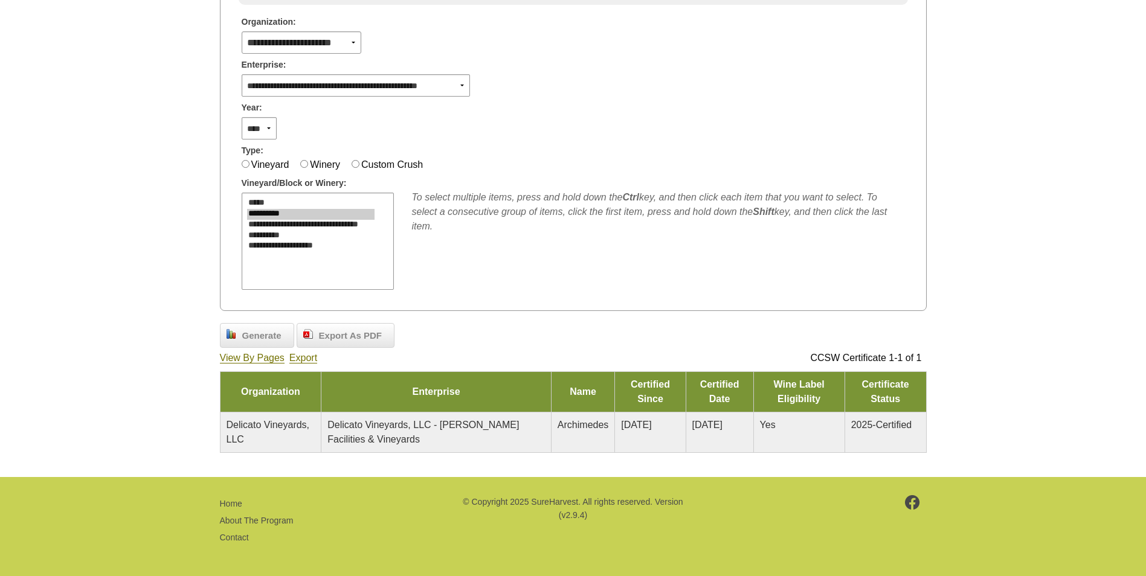
drag, startPoint x: 353, startPoint y: 442, endPoint x: 256, endPoint y: 428, distance: 98.2
click at [259, 433] on td "Delicato Vineyards, LLC" at bounding box center [270, 432] width 101 height 40
click at [244, 422] on span "Delicato Vineyards, LLC" at bounding box center [268, 432] width 83 height 25
click at [256, 357] on link "View By Pages" at bounding box center [252, 358] width 65 height 11
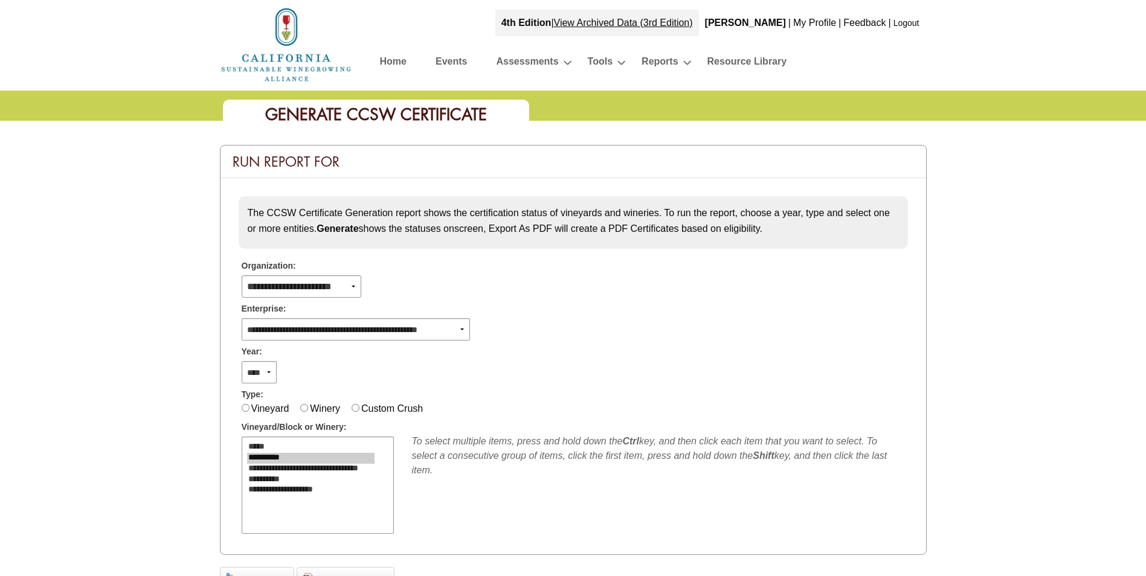
scroll to position [244, 0]
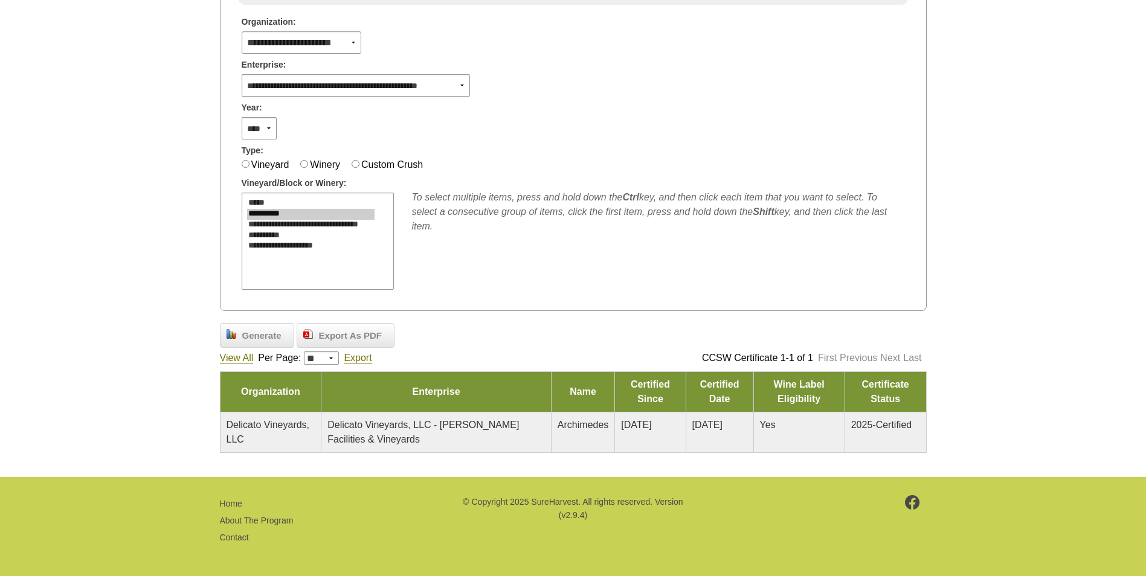
drag, startPoint x: 280, startPoint y: 428, endPoint x: 305, endPoint y: 426, distance: 25.4
click at [280, 429] on span "Delicato Vineyards, LLC" at bounding box center [268, 432] width 83 height 25
drag, startPoint x: 472, startPoint y: 402, endPoint x: 478, endPoint y: 408, distance: 8.1
click at [472, 403] on td "Enterprise" at bounding box center [436, 392] width 230 height 40
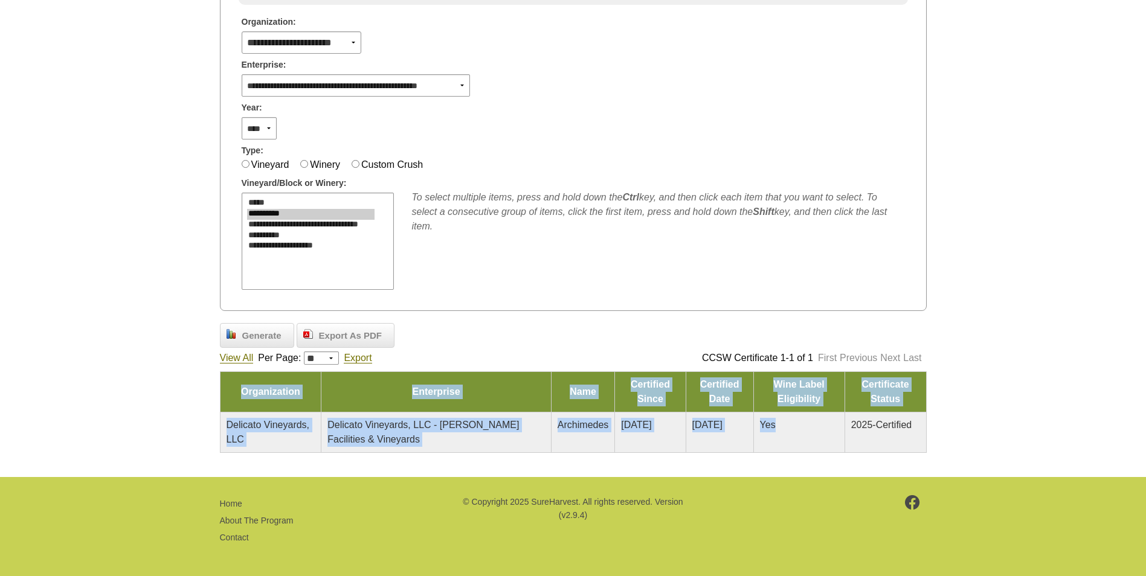
drag, startPoint x: 596, startPoint y: 451, endPoint x: 268, endPoint y: 475, distance: 328.4
click at [268, 475] on div "**********" at bounding box center [573, 177] width 1146 height 601
drag, startPoint x: 268, startPoint y: 475, endPoint x: 245, endPoint y: 428, distance: 52.4
click at [224, 451] on td "Delicato Vineyards, LLC" at bounding box center [270, 432] width 101 height 40
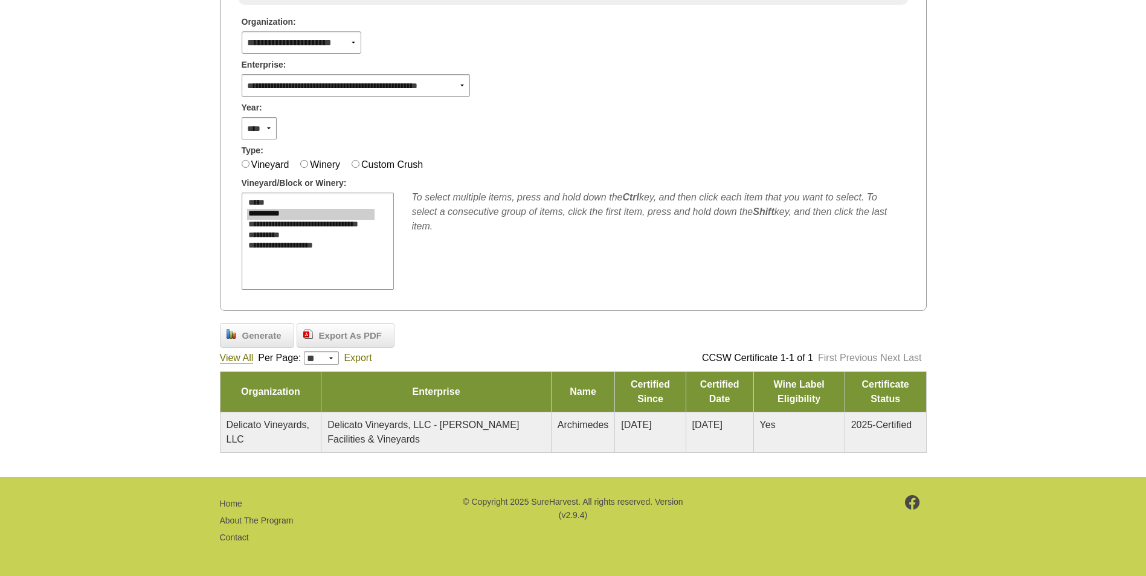
click at [362, 362] on link "Export" at bounding box center [358, 358] width 28 height 11
click at [350, 333] on span "Export As PDF" at bounding box center [350, 336] width 75 height 14
